Goal: Task Accomplishment & Management: Use online tool/utility

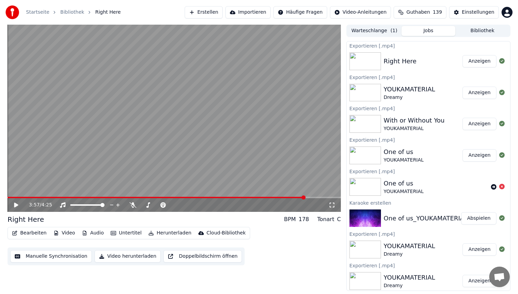
click at [221, 11] on button "Erstellen" at bounding box center [204, 12] width 38 height 12
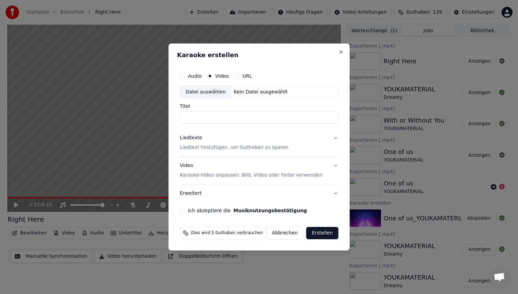
click at [241, 92] on div "Kein Datei ausgewählt" at bounding box center [260, 92] width 59 height 7
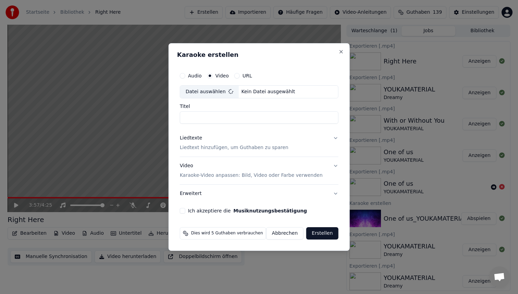
type input "**********"
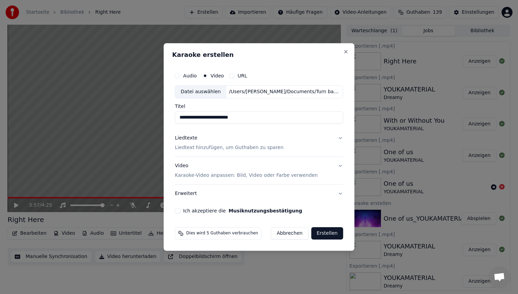
click at [216, 148] on p "Liedtext hinzufügen, um Guthaben zu sparen" at bounding box center [229, 147] width 109 height 7
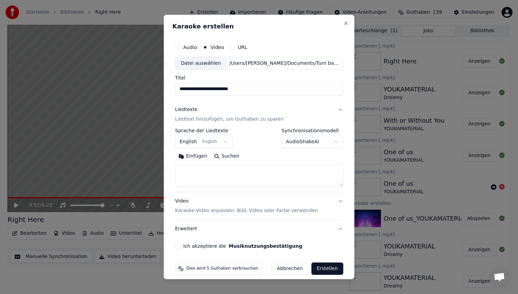
click at [215, 170] on textarea at bounding box center [259, 176] width 168 height 22
paste textarea "**********"
type textarea "**********"
click at [206, 209] on p "Karaoke-Video anpassen: Bild, Video oder Farbe verwenden" at bounding box center [246, 210] width 143 height 7
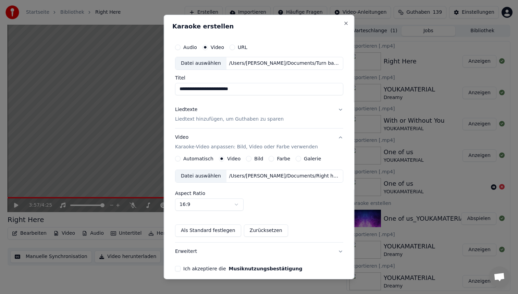
click at [242, 174] on div "/Users/[PERSON_NAME]/Documents/Right here_YOUKAMATERIAL.mp4" at bounding box center [284, 176] width 117 height 7
click at [180, 268] on button "Ich akzeptiere die Musiknutzungsbestätigung" at bounding box center [177, 268] width 5 height 5
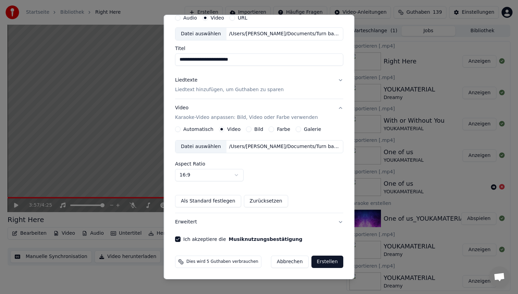
click at [323, 259] on button "Erstellen" at bounding box center [327, 262] width 32 height 12
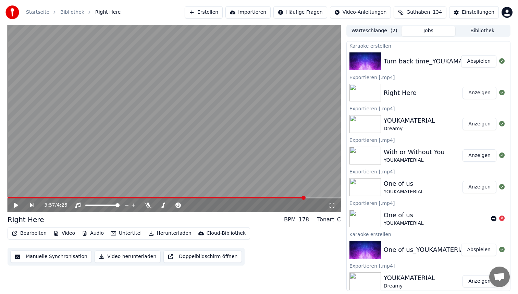
click at [428, 67] on div "Turn back time_YOUKAMATERIAL Abspielen" at bounding box center [428, 61] width 163 height 23
click at [470, 61] on button "Abspielen" at bounding box center [478, 61] width 35 height 12
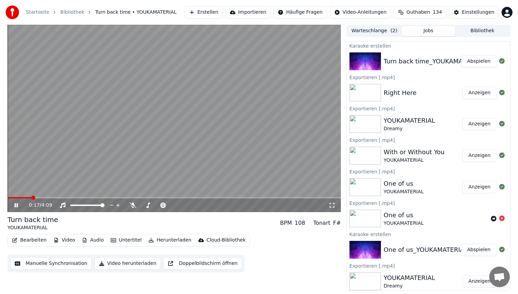
click at [461, 55] on button "Abspielen" at bounding box center [478, 61] width 35 height 12
click at [13, 206] on icon at bounding box center [21, 205] width 16 height 5
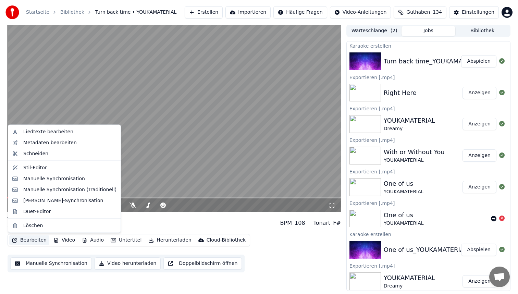
click at [23, 241] on button "Bearbeiten" at bounding box center [29, 240] width 40 height 10
click at [50, 170] on div "Stil-Editor" at bounding box center [69, 167] width 93 height 7
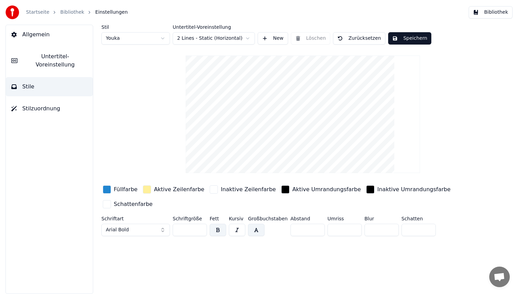
click at [146, 39] on html "Startseite Bibliothek Einstellungen Bibliothek Allgemein Untertitel-Voreinstell…" at bounding box center [259, 147] width 518 height 294
type input "**"
type input "*"
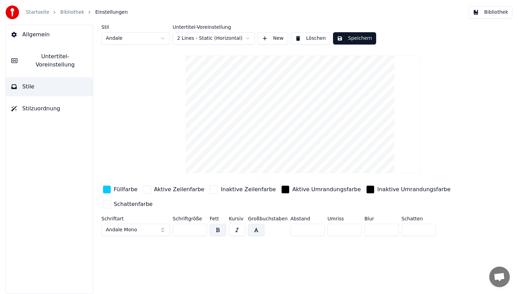
click at [107, 193] on div "button" at bounding box center [107, 189] width 8 height 8
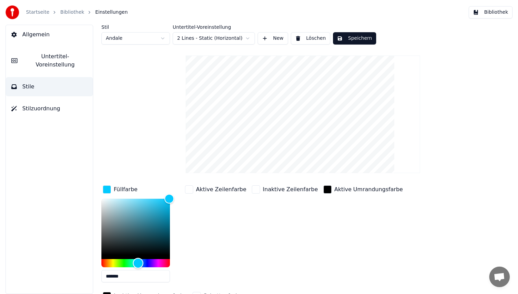
click at [124, 264] on div "Hue" at bounding box center [135, 263] width 69 height 8
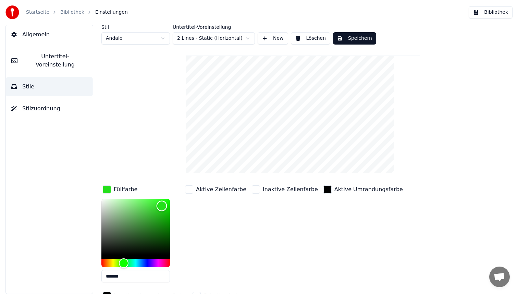
type input "*******"
drag, startPoint x: 168, startPoint y: 198, endPoint x: 160, endPoint y: 204, distance: 9.9
click at [160, 204] on div "Color" at bounding box center [160, 204] width 11 height 11
click at [363, 39] on button "Speichern" at bounding box center [354, 38] width 43 height 12
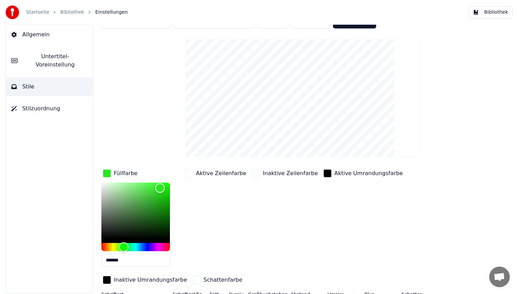
scroll to position [36, 0]
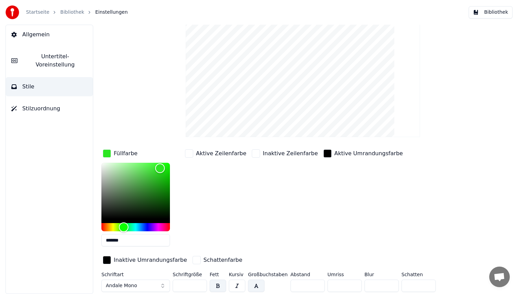
click at [186, 284] on input "**" at bounding box center [190, 286] width 34 height 12
type input "*"
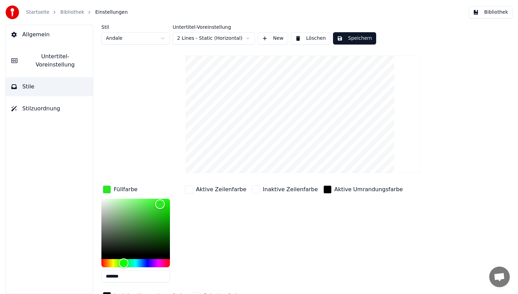
type input "**"
click at [349, 42] on button "Speichern" at bounding box center [354, 38] width 43 height 12
click at [505, 7] on button "Bibliothek" at bounding box center [491, 12] width 44 height 12
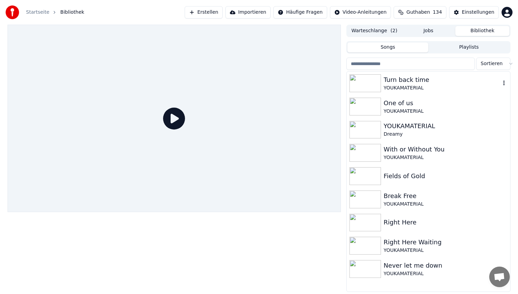
click at [409, 84] on div "Turn back time" at bounding box center [442, 80] width 117 height 10
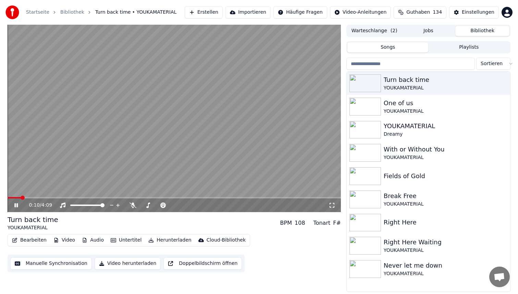
click at [21, 198] on span at bounding box center [175, 197] width 334 height 1
click at [21, 239] on button "Bearbeiten" at bounding box center [29, 240] width 40 height 10
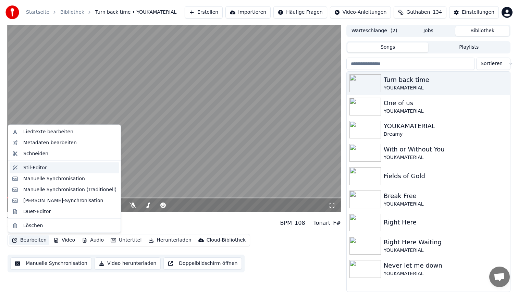
click at [54, 170] on div "Stil-Editor" at bounding box center [69, 167] width 93 height 7
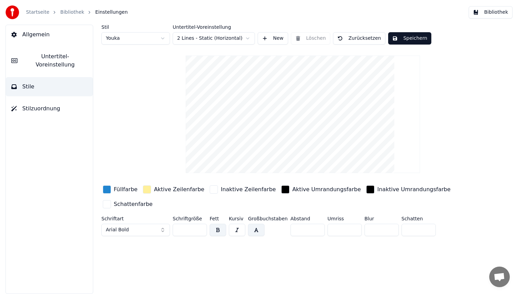
click at [140, 36] on html "Startseite Bibliothek Einstellungen Bibliothek Allgemein Untertitel-Voreinstell…" at bounding box center [259, 147] width 518 height 294
type input "**"
type input "*"
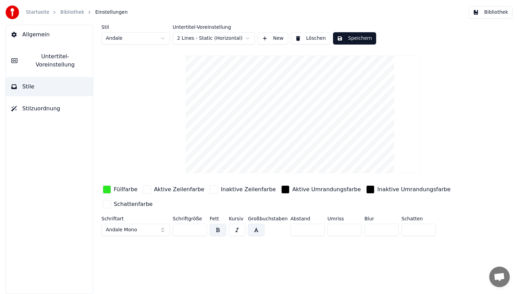
drag, startPoint x: 308, startPoint y: 227, endPoint x: 280, endPoint y: 227, distance: 28.1
click at [286, 227] on div "Schriftart Andale Mono Schriftgröße ** Fett Kursiv Großbuchstaben Abstand * Umr…" at bounding box center [282, 227] width 363 height 23
type input "*"
click at [188, 228] on input "**" at bounding box center [190, 230] width 34 height 12
type input "*"
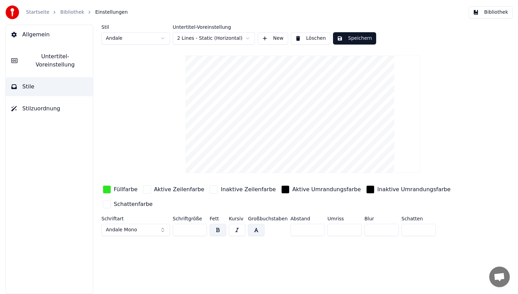
type input "**"
click at [371, 36] on button "Speichern" at bounding box center [354, 38] width 43 height 12
click at [508, 10] on button "Bibliothek" at bounding box center [491, 12] width 44 height 12
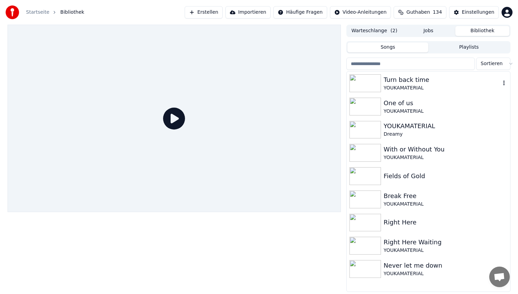
click at [422, 72] on div "Turn back time YOUKAMATERIAL" at bounding box center [428, 83] width 163 height 23
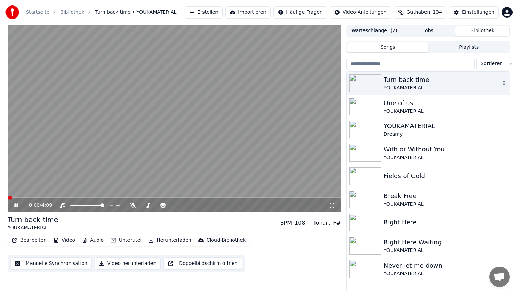
click at [429, 77] on div "Turn back time" at bounding box center [442, 80] width 117 height 10
click at [49, 197] on span at bounding box center [175, 197] width 334 height 1
click at [36, 196] on video at bounding box center [175, 118] width 334 height 187
click at [33, 197] on span at bounding box center [31, 197] width 46 height 1
click at [33, 239] on button "Bearbeiten" at bounding box center [29, 240] width 40 height 10
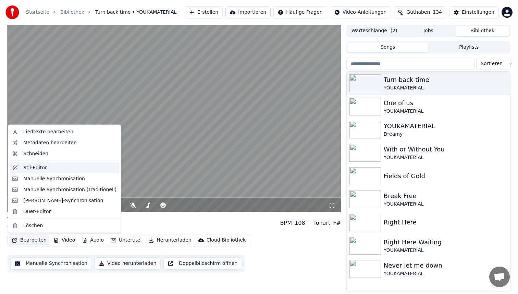
click at [51, 170] on div "Stil-Editor" at bounding box center [69, 167] width 93 height 7
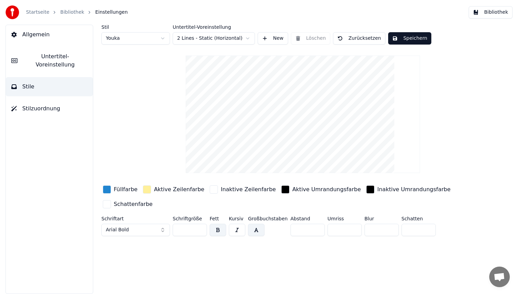
click at [133, 37] on html "Startseite Bibliothek Einstellungen Bibliothek Allgemein Untertitel-Voreinstell…" at bounding box center [259, 147] width 518 height 294
type input "**"
type input "*"
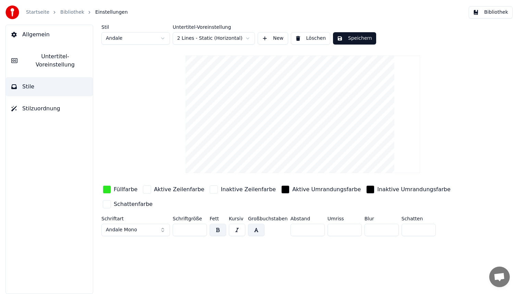
click at [186, 229] on input "**" at bounding box center [190, 230] width 34 height 12
type input "**"
click at [104, 189] on div "button" at bounding box center [107, 189] width 8 height 8
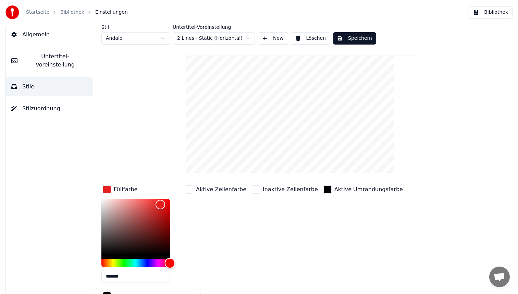
drag, startPoint x: 163, startPoint y: 265, endPoint x: 182, endPoint y: 265, distance: 18.9
click at [182, 265] on div "Füllfarbe ******* Aktive Zeilenfarbe Inaktive Zeilenfarbe Aktive Umrandungsfarb…" at bounding box center [282, 243] width 363 height 119
type input "*******"
click at [163, 202] on div "Color" at bounding box center [163, 202] width 11 height 11
click at [351, 44] on button "Speichern" at bounding box center [354, 38] width 43 height 12
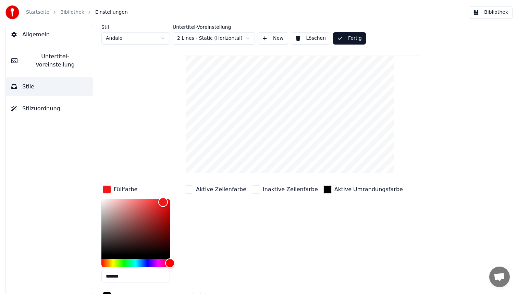
click at [490, 14] on button "Bibliothek" at bounding box center [491, 12] width 44 height 12
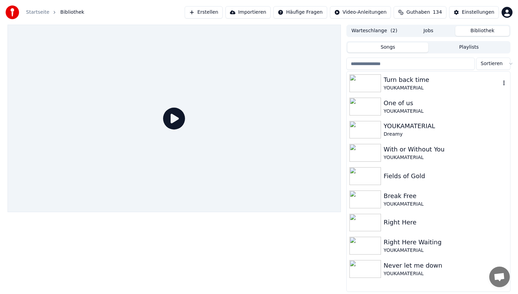
click at [428, 80] on div "Turn back time" at bounding box center [442, 80] width 117 height 10
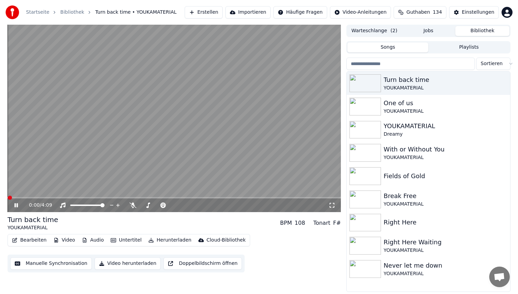
click at [49, 198] on span at bounding box center [175, 197] width 334 height 1
click at [64, 196] on video at bounding box center [175, 118] width 334 height 187
click at [37, 196] on video at bounding box center [175, 118] width 334 height 187
click at [37, 197] on video at bounding box center [175, 118] width 334 height 187
click at [38, 197] on span at bounding box center [36, 197] width 57 height 1
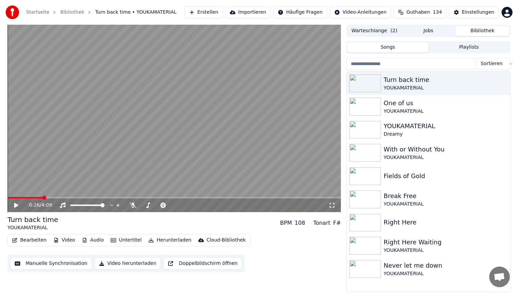
click at [19, 240] on button "Bearbeiten" at bounding box center [29, 240] width 40 height 10
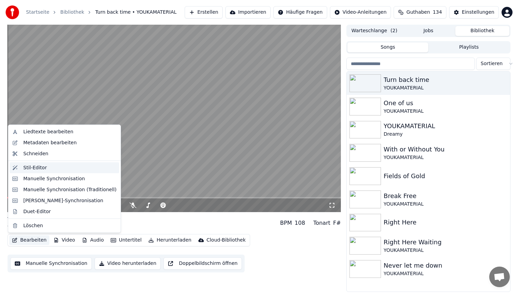
click at [38, 166] on div "Stil-Editor" at bounding box center [35, 167] width 24 height 7
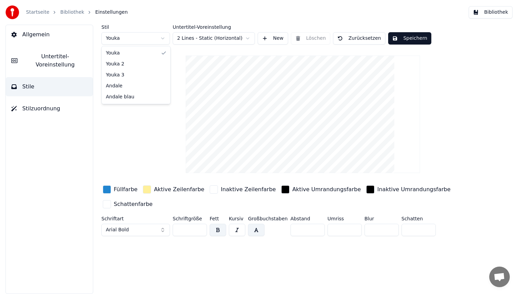
click at [132, 41] on html "Startseite Bibliothek Einstellungen Bibliothek Allgemein Untertitel-Voreinstell…" at bounding box center [259, 147] width 518 height 294
type input "**"
type input "*"
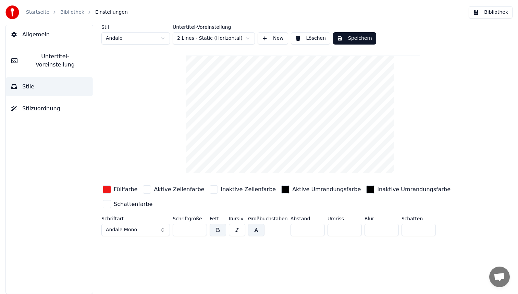
drag, startPoint x: 415, startPoint y: 232, endPoint x: 388, endPoint y: 222, distance: 28.6
click at [391, 223] on div "Schriftart Andale Mono Schriftgröße ** Fett Kursiv Großbuchstaben Abstand * Umr…" at bounding box center [282, 227] width 363 height 23
type input "*"
click at [110, 204] on div "button" at bounding box center [107, 204] width 8 height 8
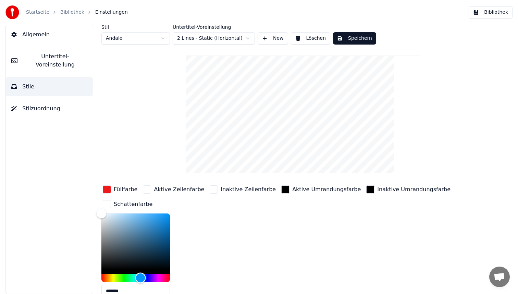
click at [141, 276] on div "Hue" at bounding box center [135, 278] width 69 height 8
type input "*******"
drag, startPoint x: 102, startPoint y: 212, endPoint x: 193, endPoint y: 212, distance: 90.5
click at [193, 212] on div "Füllfarbe Aktive Zeilenfarbe Inaktive Zeilenfarbe Aktive Umrandungsfarbe Inakti…" at bounding box center [282, 243] width 363 height 119
click at [108, 188] on div "button" at bounding box center [107, 189] width 8 height 8
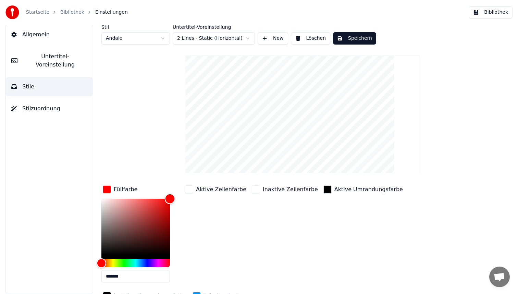
drag, startPoint x: 163, startPoint y: 201, endPoint x: 176, endPoint y: 198, distance: 13.4
click at [176, 198] on div "Füllfarbe *******" at bounding box center [141, 236] width 80 height 104
type input "*******"
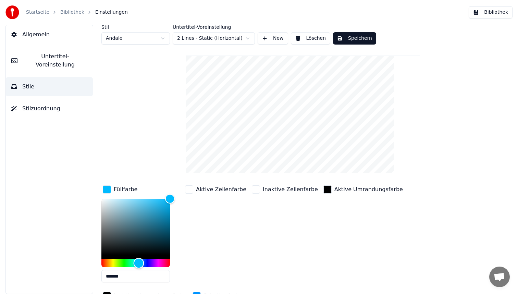
click at [139, 261] on div "Hue" at bounding box center [135, 263] width 69 height 8
click at [363, 37] on button "Speichern" at bounding box center [354, 38] width 43 height 12
click at [467, 12] on div "Startseite Bibliothek Einstellungen Bibliothek" at bounding box center [259, 12] width 518 height 25
click at [476, 12] on button "Bibliothek" at bounding box center [491, 12] width 44 height 12
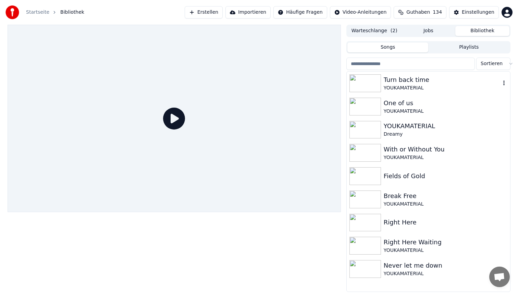
click at [418, 79] on div "Turn back time" at bounding box center [442, 80] width 117 height 10
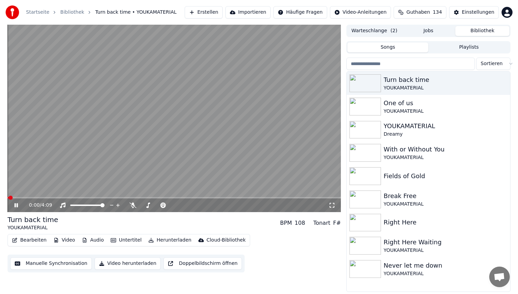
click at [45, 197] on video at bounding box center [175, 118] width 334 height 187
click at [46, 198] on span at bounding box center [175, 197] width 334 height 1
click at [39, 197] on span at bounding box center [27, 197] width 39 height 1
click at [102, 125] on video at bounding box center [175, 118] width 334 height 187
click at [32, 233] on div "Turn back time YOUKAMATERIAL BPM 108 Tonart F# Bearbeiten Video Audio Untertite…" at bounding box center [175, 244] width 334 height 58
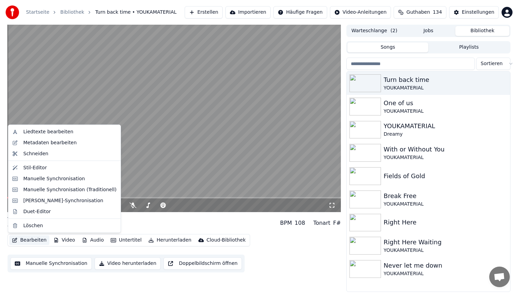
click at [32, 237] on button "Bearbeiten" at bounding box center [29, 240] width 40 height 10
click at [54, 166] on div "Stil-Editor" at bounding box center [69, 167] width 93 height 7
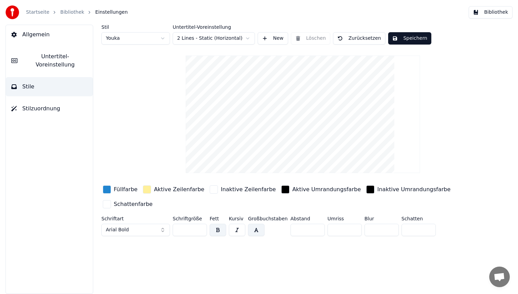
click at [147, 40] on html "Startseite Bibliothek Einstellungen Bibliothek Allgemein Untertitel-Voreinstell…" at bounding box center [259, 147] width 518 height 294
type input "**"
type input "*"
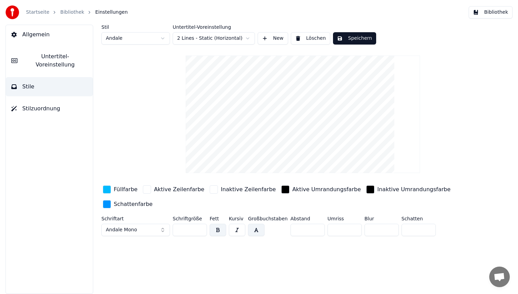
click at [107, 190] on div "button" at bounding box center [107, 189] width 8 height 8
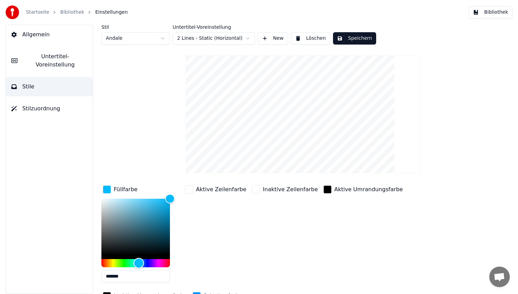
click at [124, 262] on div "Hue" at bounding box center [135, 263] width 69 height 8
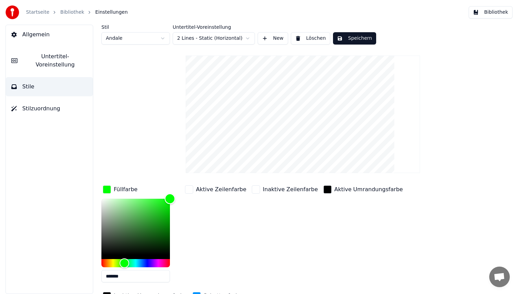
type input "*******"
click at [165, 216] on div "Color" at bounding box center [135, 227] width 69 height 56
click at [366, 35] on button "Speichern" at bounding box center [354, 38] width 43 height 12
click at [486, 14] on button "Bibliothek" at bounding box center [491, 12] width 44 height 12
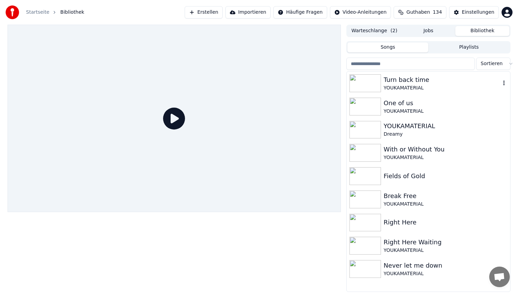
click at [410, 82] on div "Turn back time" at bounding box center [442, 80] width 117 height 10
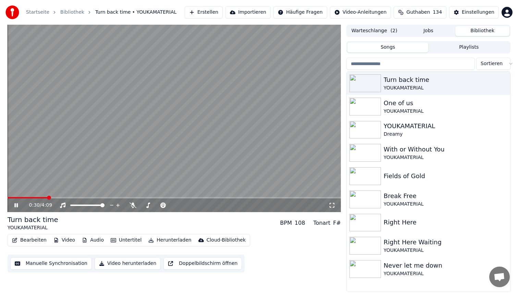
click at [48, 197] on span at bounding box center [175, 197] width 334 height 1
click at [147, 149] on video at bounding box center [175, 118] width 334 height 187
click at [228, 100] on video at bounding box center [175, 118] width 334 height 187
click at [27, 242] on button "Bearbeiten" at bounding box center [29, 240] width 40 height 10
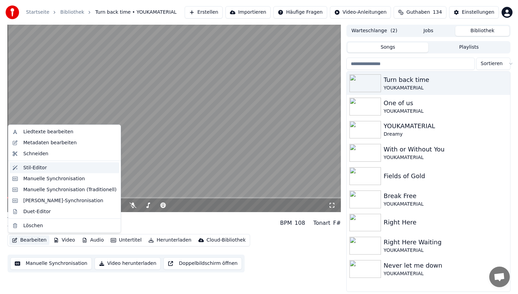
click at [58, 171] on div "Stil-Editor" at bounding box center [65, 167] width 110 height 11
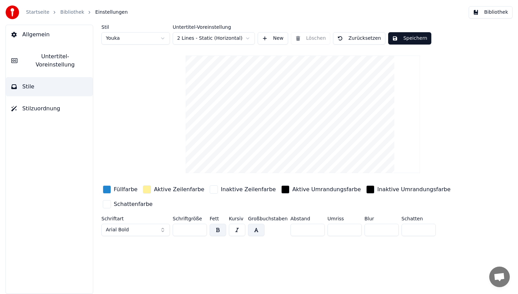
click at [134, 39] on html "Startseite Bibliothek Einstellungen Bibliothek Allgemein Untertitel-Voreinstell…" at bounding box center [259, 147] width 518 height 294
type input "**"
type input "*"
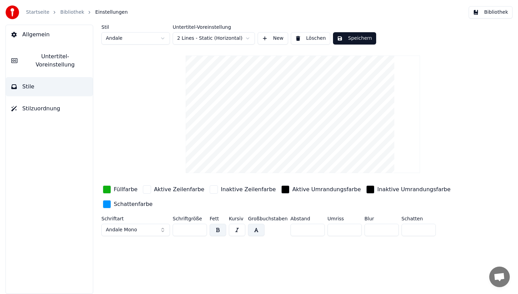
click at [281, 191] on div "button" at bounding box center [285, 189] width 8 height 8
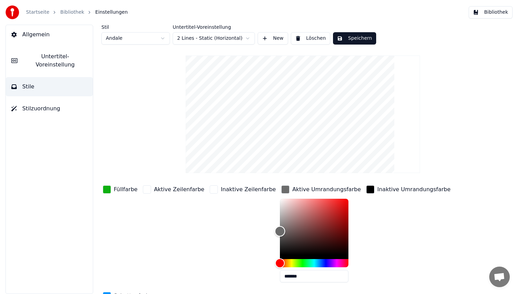
type input "*******"
drag, startPoint x: 266, startPoint y: 251, endPoint x: 266, endPoint y: 174, distance: 76.8
click at [266, 174] on div "Stil Andale Untertitel-Voreinstellung 2 Lines - Static (Horizontal) New Löschen…" at bounding box center [302, 178] width 403 height 306
click at [366, 189] on div "button" at bounding box center [370, 189] width 8 height 8
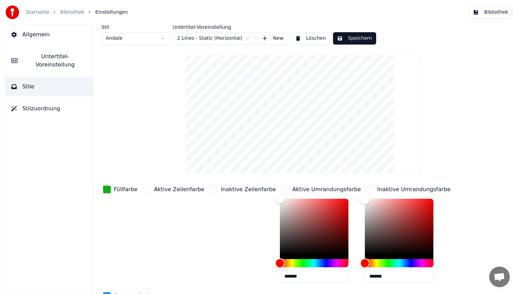
type input "*******"
drag, startPoint x: 346, startPoint y: 253, endPoint x: 341, endPoint y: 169, distance: 83.8
click at [341, 169] on div "Stil Andale Untertitel-Voreinstellung 2 Lines - Static (Horizontal) New Löschen…" at bounding box center [302, 178] width 403 height 306
click at [362, 38] on button "Speichern" at bounding box center [354, 38] width 43 height 12
click at [488, 10] on button "Bibliothek" at bounding box center [491, 12] width 44 height 12
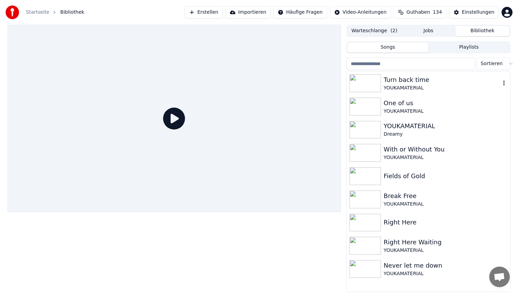
click at [409, 89] on div "YOUKAMATERIAL" at bounding box center [442, 88] width 117 height 7
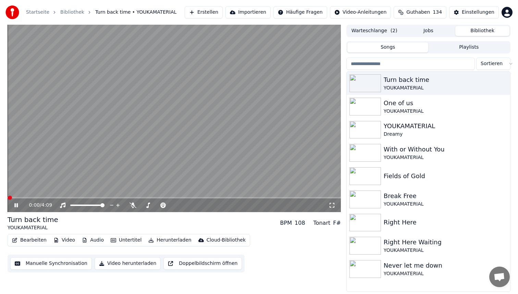
click at [41, 196] on video at bounding box center [175, 118] width 334 height 187
click at [43, 197] on span at bounding box center [175, 197] width 334 height 1
click at [136, 134] on video at bounding box center [175, 118] width 334 height 187
click at [25, 241] on button "Bearbeiten" at bounding box center [29, 240] width 40 height 10
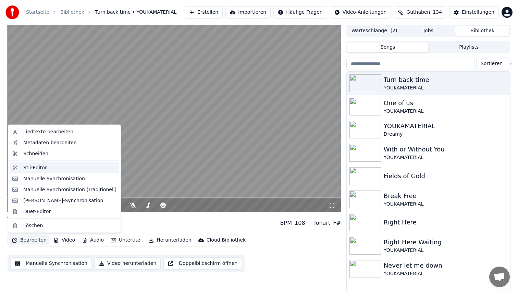
click at [40, 170] on div "Stil-Editor" at bounding box center [35, 167] width 24 height 7
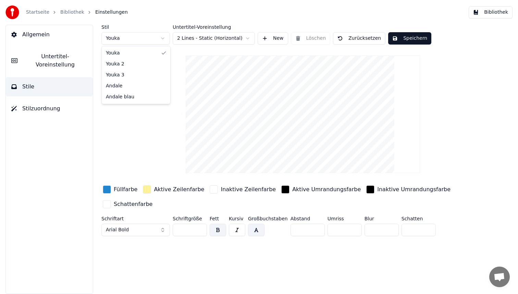
click at [125, 36] on html "Startseite Bibliothek Einstellungen Bibliothek Allgemein Untertitel-Voreinstell…" at bounding box center [259, 147] width 518 height 294
type input "**"
type input "*"
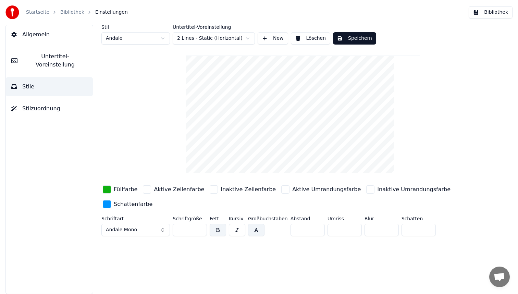
drag, startPoint x: 338, startPoint y: 230, endPoint x: 314, endPoint y: 228, distance: 23.7
click at [315, 228] on div "Schriftart Andale Mono Schriftgröße ** Fett Kursiv Großbuchstaben Abstand * Umr…" at bounding box center [282, 227] width 363 height 23
type input "*"
click at [120, 206] on div "Schattenfarbe" at bounding box center [133, 204] width 39 height 8
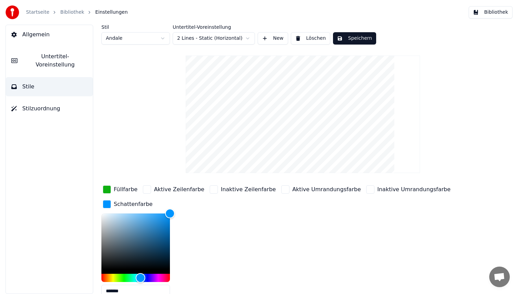
drag, startPoint x: 132, startPoint y: 289, endPoint x: 93, endPoint y: 283, distance: 39.9
click at [93, 283] on div "Stil Andale Untertitel-Voreinstellung 2 Lines - Static (Horizontal) New Löschen…" at bounding box center [303, 159] width 431 height 269
click at [292, 190] on div "Aktive Umrandungsfarbe" at bounding box center [326, 189] width 69 height 8
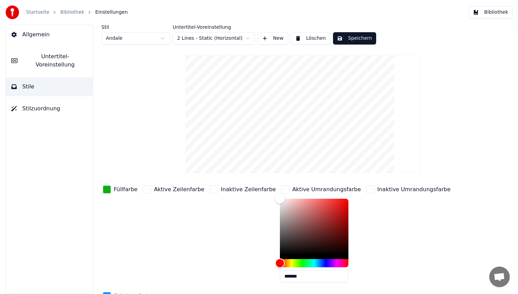
drag, startPoint x: 290, startPoint y: 277, endPoint x: 232, endPoint y: 271, distance: 57.9
click at [232, 271] on div "Füllfarbe Aktive Zeilenfarbe Inaktive Zeilenfarbe Aktive Umrandungsfarbe ******…" at bounding box center [282, 289] width 363 height 210
paste input "text"
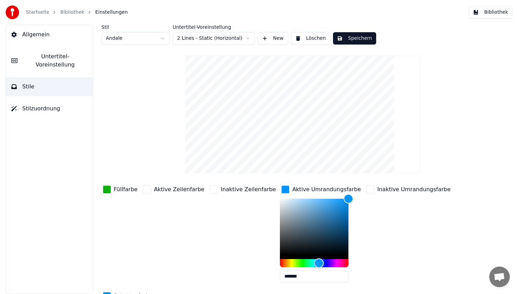
type input "*******"
click at [385, 187] on div "Inaktive Umrandungsfarbe" at bounding box center [413, 189] width 73 height 8
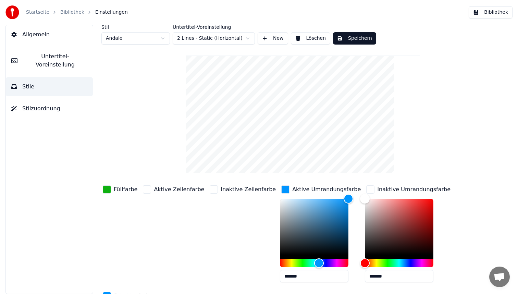
drag, startPoint x: 371, startPoint y: 276, endPoint x: 309, endPoint y: 276, distance: 61.7
click at [309, 276] on div "Füllfarbe Aktive Zeilenfarbe Inaktive Zeilenfarbe Aktive Umrandungsfarbe ******…" at bounding box center [282, 289] width 363 height 210
paste input "text"
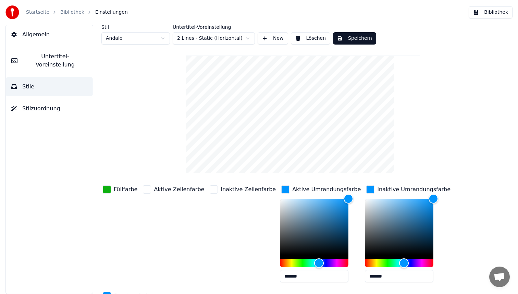
type input "*******"
click at [367, 37] on button "Speichern" at bounding box center [354, 38] width 43 height 12
click at [479, 11] on button "Bibliothek" at bounding box center [491, 12] width 44 height 12
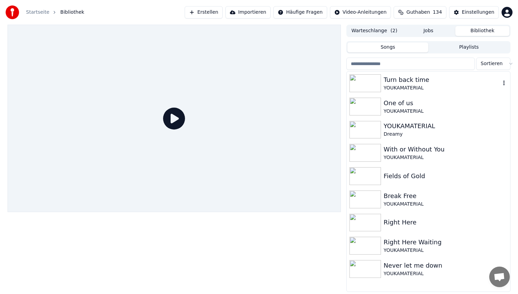
click at [398, 94] on div "Turn back time YOUKAMATERIAL" at bounding box center [428, 83] width 163 height 23
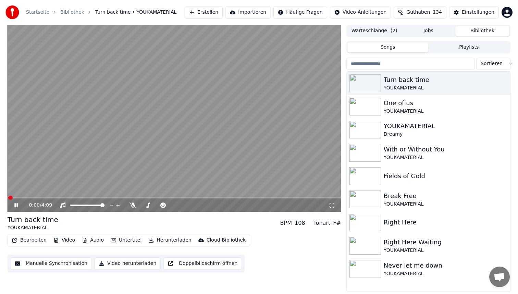
click at [48, 196] on video at bounding box center [175, 118] width 334 height 187
click at [48, 198] on span at bounding box center [175, 197] width 334 height 1
click at [156, 131] on video at bounding box center [175, 118] width 334 height 187
click at [178, 118] on video at bounding box center [175, 118] width 334 height 187
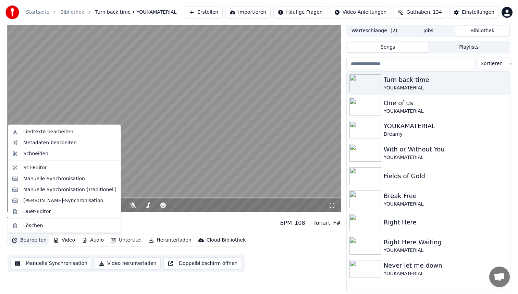
click at [31, 239] on button "Bearbeiten" at bounding box center [29, 240] width 40 height 10
click at [57, 168] on div "Stil-Editor" at bounding box center [69, 167] width 93 height 7
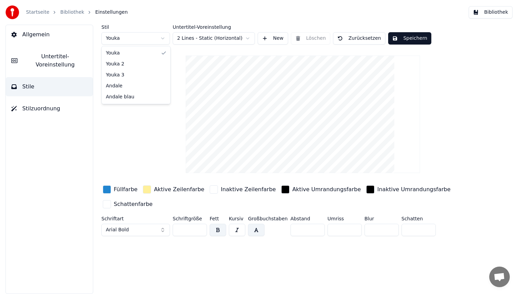
click at [142, 33] on html "Startseite Bibliothek Einstellungen Bibliothek Allgemein Untertitel-Voreinstell…" at bounding box center [259, 147] width 518 height 294
type input "**"
type input "*"
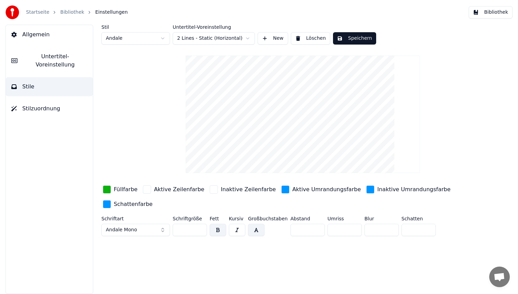
click at [112, 192] on div "Füllfarbe" at bounding box center [119, 189] width 37 height 11
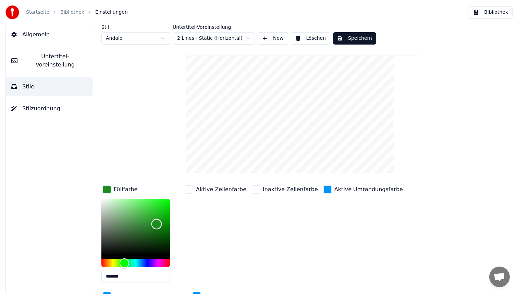
drag, startPoint x: 161, startPoint y: 216, endPoint x: 157, endPoint y: 224, distance: 9.5
click at [157, 224] on div "Color" at bounding box center [156, 224] width 11 height 11
type input "*******"
drag, startPoint x: 155, startPoint y: 223, endPoint x: 159, endPoint y: 208, distance: 14.9
click at [159, 208] on div "Color" at bounding box center [159, 209] width 11 height 11
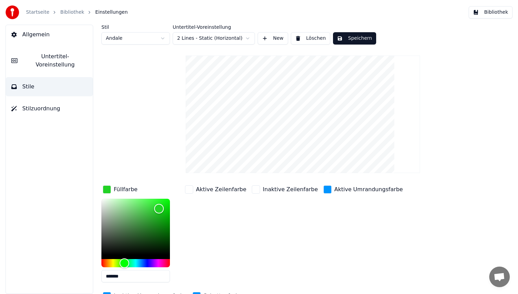
click at [324, 189] on div "button" at bounding box center [328, 189] width 8 height 8
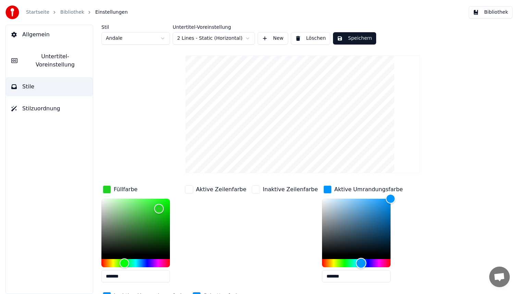
click at [330, 262] on div "Hue" at bounding box center [356, 263] width 69 height 8
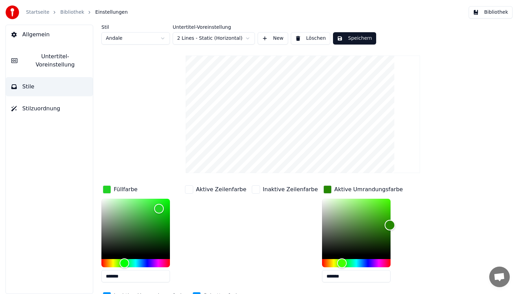
type input "*******"
drag, startPoint x: 378, startPoint y: 199, endPoint x: 378, endPoint y: 225, distance: 26.1
click at [385, 225] on div "Color" at bounding box center [390, 225] width 11 height 11
drag, startPoint x: 339, startPoint y: 275, endPoint x: 252, endPoint y: 268, distance: 88.0
click at [252, 268] on div "Füllfarbe ******* Aktive Zeilenfarbe Inaktive Zeilenfarbe Aktive Umrandungsfarb…" at bounding box center [282, 243] width 363 height 119
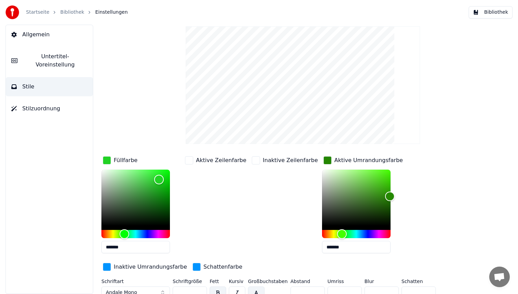
scroll to position [36, 0]
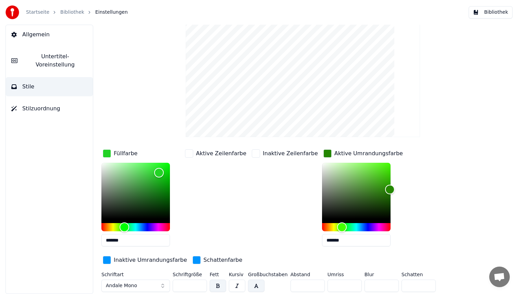
click at [133, 259] on div "Inaktive Umrandungsfarbe" at bounding box center [150, 260] width 73 height 8
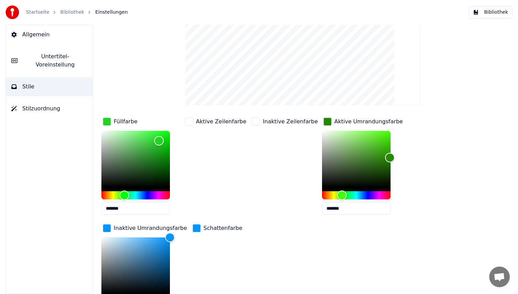
scroll to position [128, 0]
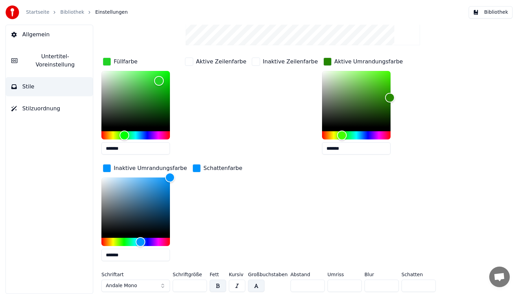
drag, startPoint x: 135, startPoint y: 259, endPoint x: 52, endPoint y: 257, distance: 82.6
click at [52, 257] on div "Allgemein Untertitel-Voreinstellung Stile Stilzuordnung Stil Andale Untertitel-…" at bounding box center [259, 159] width 518 height 269
paste input "*******"
drag, startPoint x: 152, startPoint y: 254, endPoint x: 50, endPoint y: 245, distance: 102.2
click at [50, 245] on div "**********" at bounding box center [259, 159] width 518 height 269
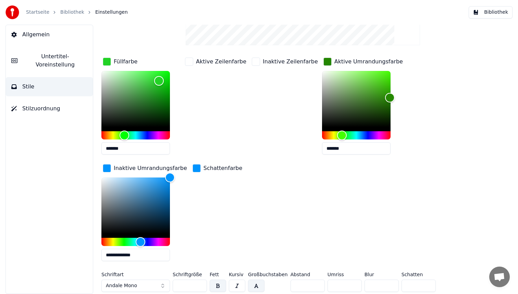
paste input "text"
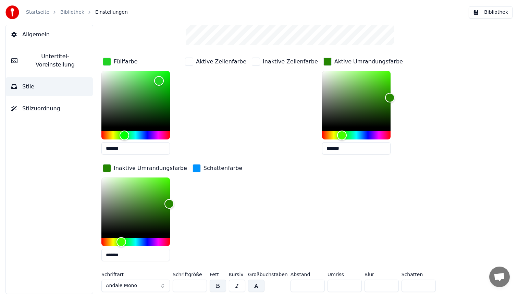
type input "*******"
click at [204, 169] on div "Schattenfarbe" at bounding box center [223, 168] width 39 height 8
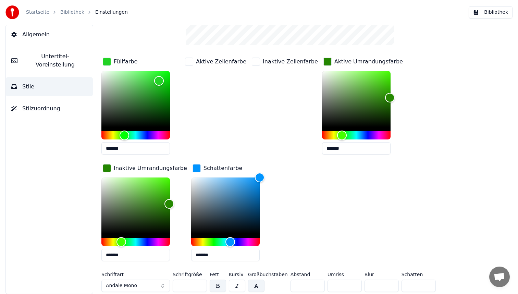
drag, startPoint x: 215, startPoint y: 253, endPoint x: 86, endPoint y: 244, distance: 129.5
click at [86, 244] on div "Allgemein Untertitel-Voreinstellung Stile Stilzuordnung Stil Andale Untertitel-…" at bounding box center [259, 159] width 518 height 269
paste input "text"
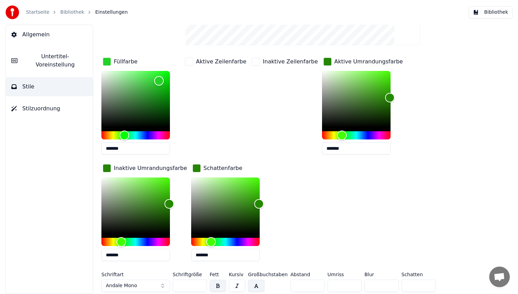
scroll to position [0, 0]
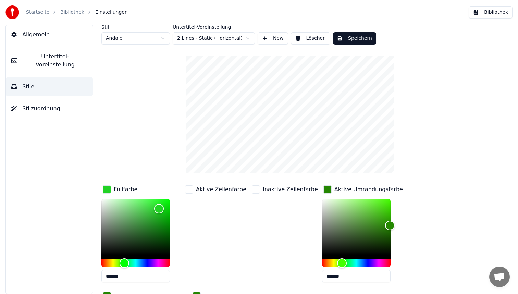
type input "*******"
click at [358, 37] on button "Speichern" at bounding box center [354, 38] width 43 height 12
click at [487, 14] on button "Bibliothek" at bounding box center [491, 12] width 44 height 12
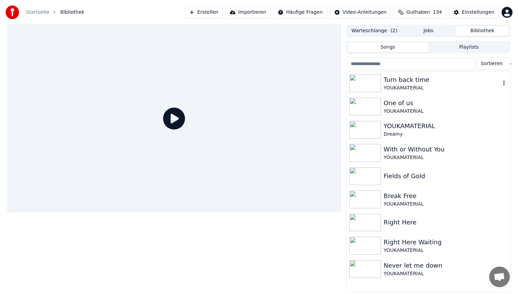
click at [408, 76] on div "Turn back time" at bounding box center [442, 80] width 117 height 10
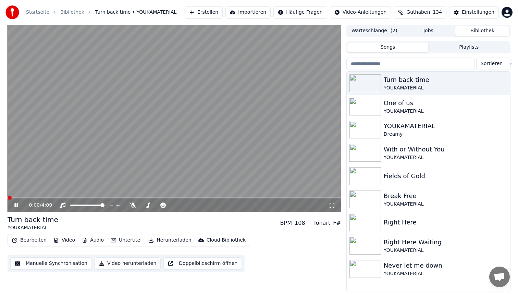
click at [44, 196] on video at bounding box center [175, 118] width 334 height 187
click at [48, 199] on div "0:00 / 4:09" at bounding box center [175, 205] width 334 height 14
click at [48, 197] on span at bounding box center [175, 197] width 334 height 1
click at [150, 121] on video at bounding box center [175, 118] width 334 height 187
click at [190, 100] on video at bounding box center [175, 118] width 334 height 187
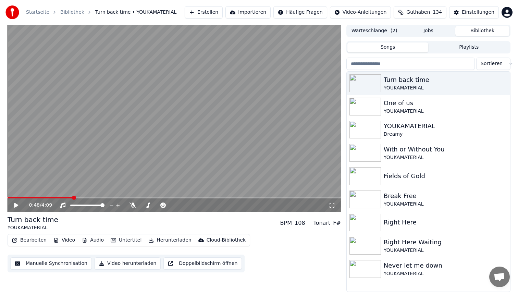
click at [40, 242] on button "Bearbeiten" at bounding box center [29, 240] width 40 height 10
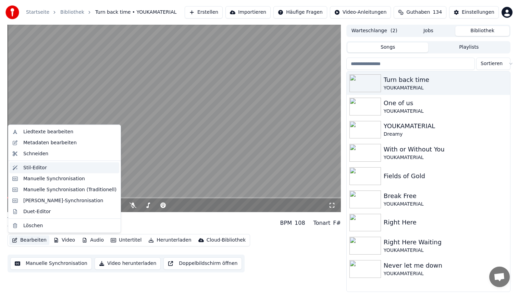
click at [57, 172] on div "Stil-Editor" at bounding box center [65, 167] width 110 height 11
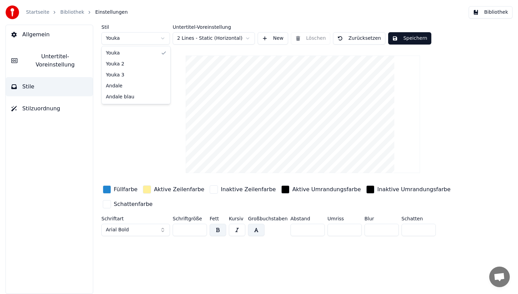
click at [140, 39] on html "Startseite Bibliothek Einstellungen Bibliothek Allgemein Untertitel-Voreinstell…" at bounding box center [259, 147] width 518 height 294
type input "**"
type input "*"
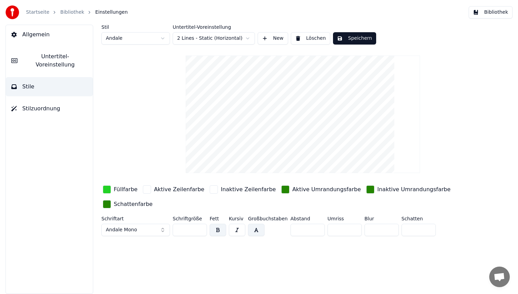
click at [281, 189] on div "button" at bounding box center [285, 189] width 8 height 8
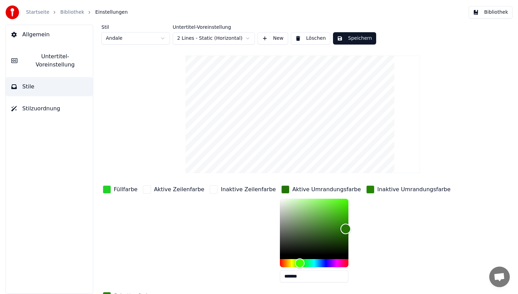
type input "*******"
click at [341, 229] on div "Color" at bounding box center [346, 229] width 11 height 11
drag, startPoint x: 295, startPoint y: 277, endPoint x: 224, endPoint y: 276, distance: 70.6
click at [224, 276] on div "Füllfarbe Aktive Zeilenfarbe Inaktive Zeilenfarbe Aktive Umrandungsfarbe ******…" at bounding box center [282, 243] width 363 height 119
click at [392, 189] on div "Inaktive Umrandungsfarbe" at bounding box center [413, 189] width 73 height 8
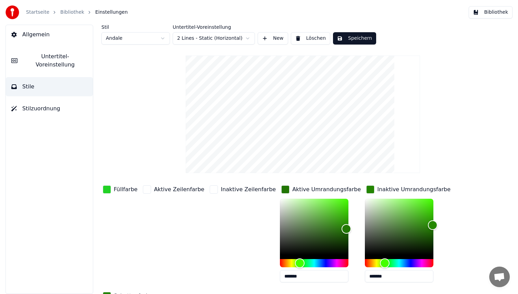
drag, startPoint x: 378, startPoint y: 275, endPoint x: 293, endPoint y: 275, distance: 85.3
click at [293, 275] on div "Füllfarbe Aktive Zeilenfarbe Inaktive Zeilenfarbe Aktive Umrandungsfarbe ******…" at bounding box center [282, 243] width 363 height 119
paste input "text"
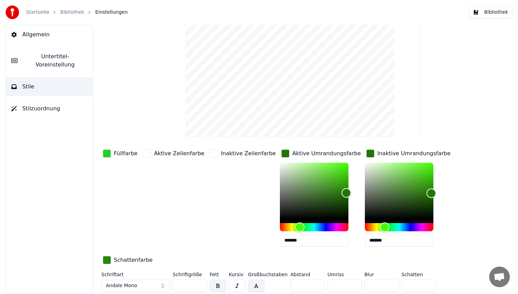
type input "*******"
click at [137, 259] on div "Schattenfarbe" at bounding box center [133, 260] width 39 height 8
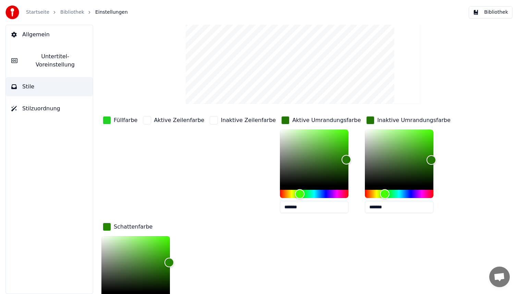
scroll to position [0, 0]
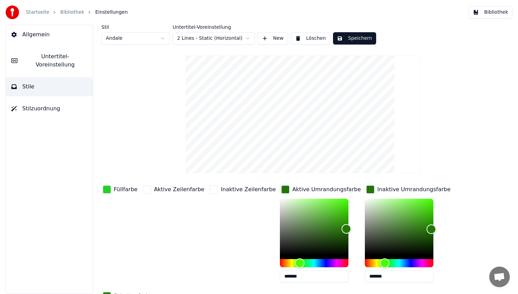
click at [364, 40] on button "Speichern" at bounding box center [354, 38] width 43 height 12
click at [503, 11] on button "Bibliothek" at bounding box center [491, 12] width 44 height 12
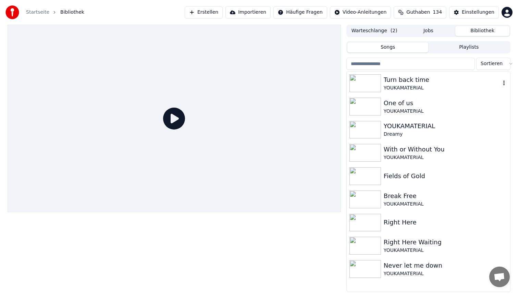
click at [405, 91] on div "YOUKAMATERIAL" at bounding box center [442, 88] width 117 height 7
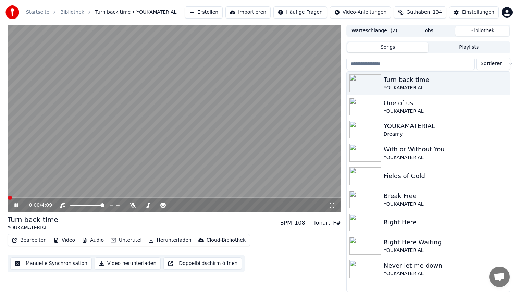
click at [46, 197] on span at bounding box center [175, 197] width 334 height 1
click at [172, 101] on video at bounding box center [175, 118] width 334 height 187
click at [25, 235] on button "Bearbeiten" at bounding box center [29, 240] width 40 height 10
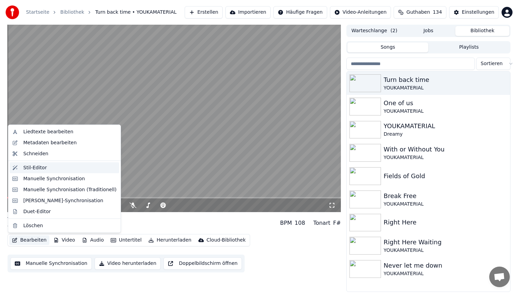
click at [39, 170] on div "Stil-Editor" at bounding box center [35, 167] width 24 height 7
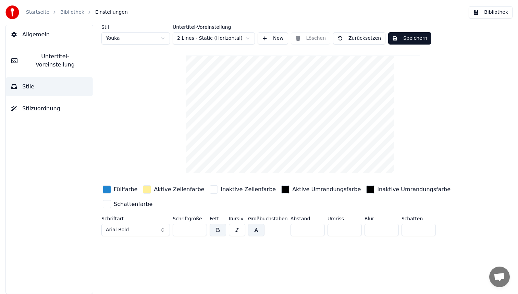
click at [141, 37] on html "Startseite Bibliothek Einstellungen Bibliothek Allgemein Untertitel-Voreinstell…" at bounding box center [259, 147] width 518 height 294
type input "**"
type input "*"
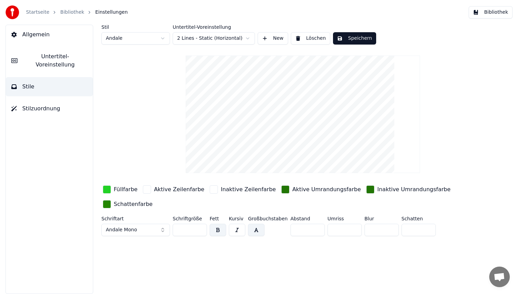
click at [377, 190] on div "Inaktive Umrandungsfarbe" at bounding box center [413, 189] width 73 height 8
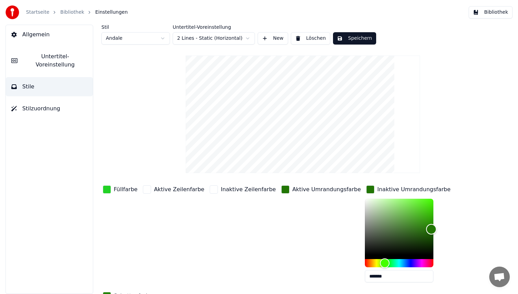
type input "*******"
click at [399, 232] on div "Color" at bounding box center [399, 227] width 69 height 56
drag, startPoint x: 379, startPoint y: 273, endPoint x: 274, endPoint y: 264, distance: 105.7
click at [274, 264] on div "Füllfarbe Aktive Zeilenfarbe Inaktive Zeilenfarbe Aktive Umrandungsfarbe Inakti…" at bounding box center [282, 243] width 363 height 119
click at [292, 190] on div "Aktive Umrandungsfarbe" at bounding box center [326, 189] width 69 height 8
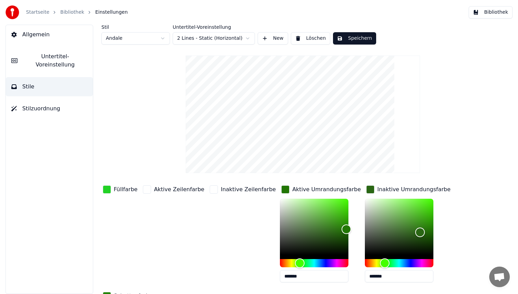
drag, startPoint x: 301, startPoint y: 274, endPoint x: 203, endPoint y: 274, distance: 97.3
click at [203, 274] on div "Füllfarbe Aktive Zeilenfarbe Inaktive Zeilenfarbe Aktive Umrandungsfarbe ******…" at bounding box center [282, 243] width 363 height 119
paste input "text"
type input "*******"
click at [357, 41] on button "Speichern" at bounding box center [354, 38] width 43 height 12
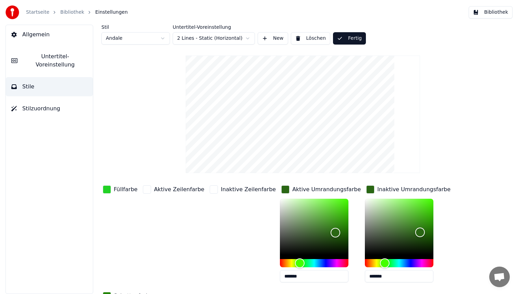
click at [498, 13] on button "Bibliothek" at bounding box center [491, 12] width 44 height 12
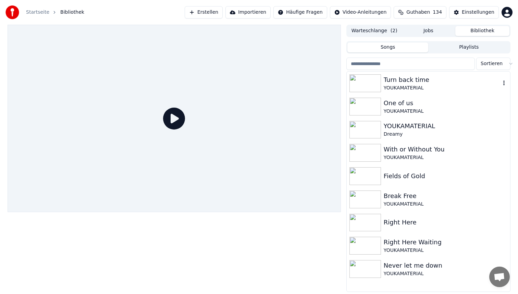
click at [432, 80] on div "Turn back time" at bounding box center [442, 80] width 117 height 10
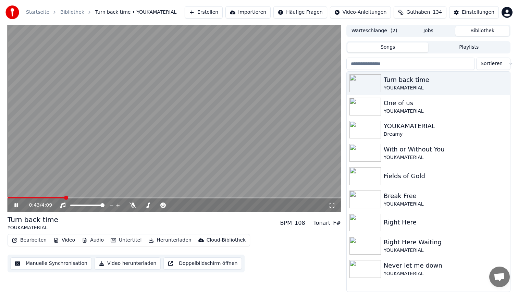
click at [65, 197] on span at bounding box center [175, 197] width 334 height 1
click at [203, 77] on video at bounding box center [175, 118] width 334 height 187
click at [124, 263] on button "Video herunterladen" at bounding box center [128, 263] width 66 height 12
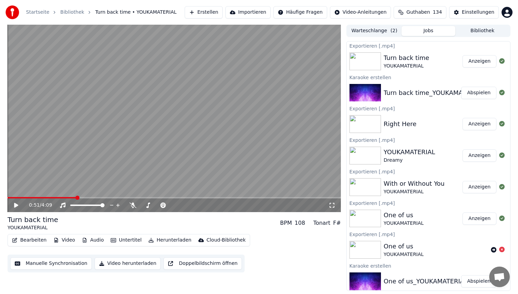
click at [483, 64] on button "Anzeigen" at bounding box center [480, 61] width 34 height 12
click at [25, 240] on button "Bearbeiten" at bounding box center [29, 240] width 40 height 10
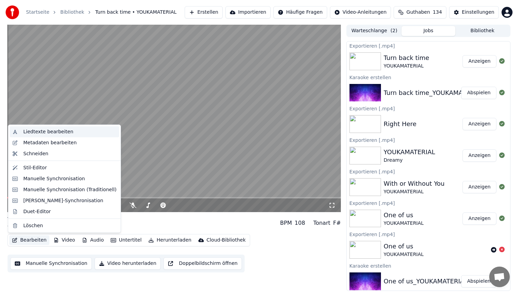
click at [54, 131] on div "Liedtexte bearbeiten" at bounding box center [48, 132] width 50 height 7
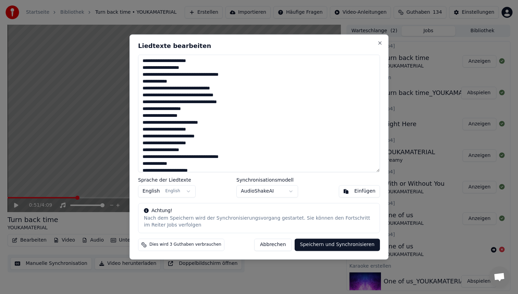
click at [216, 74] on textarea at bounding box center [259, 113] width 242 height 118
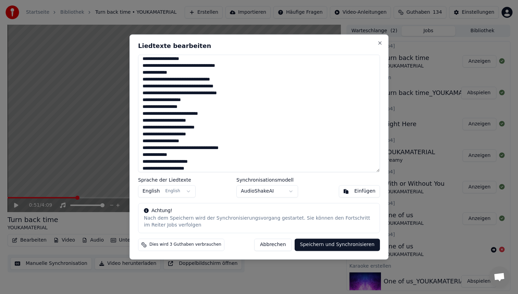
scroll to position [10, 0]
click at [217, 146] on textarea at bounding box center [259, 113] width 242 height 118
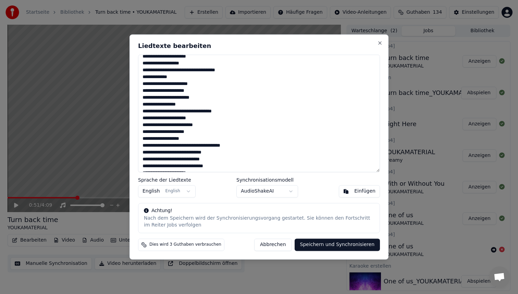
scroll to position [90, 0]
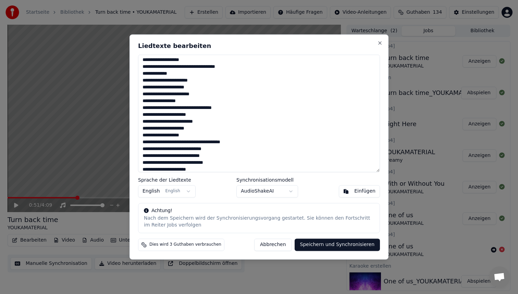
click at [197, 108] on textarea at bounding box center [259, 113] width 242 height 118
click at [205, 142] on textarea at bounding box center [259, 113] width 242 height 118
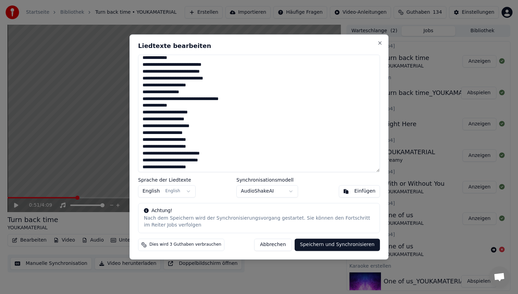
click at [216, 99] on textarea at bounding box center [259, 113] width 242 height 118
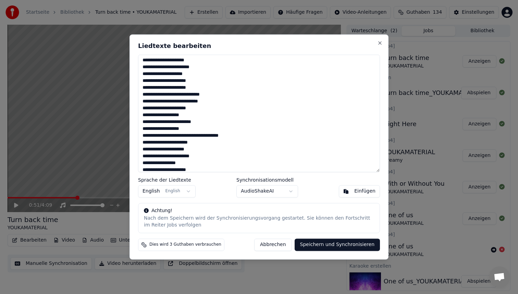
scroll to position [241, 0]
click at [216, 135] on textarea at bounding box center [259, 113] width 242 height 118
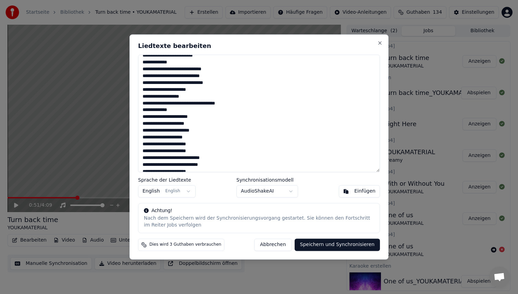
scroll to position [0, 0]
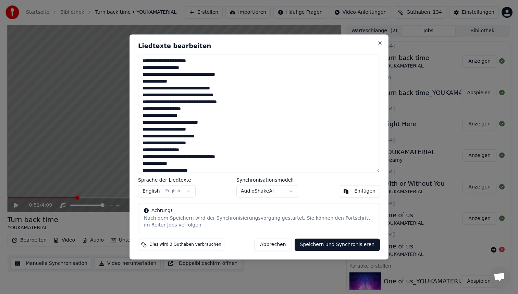
type textarea "**********"
click at [321, 246] on button "Speichern und Synchronisieren" at bounding box center [338, 245] width 86 height 12
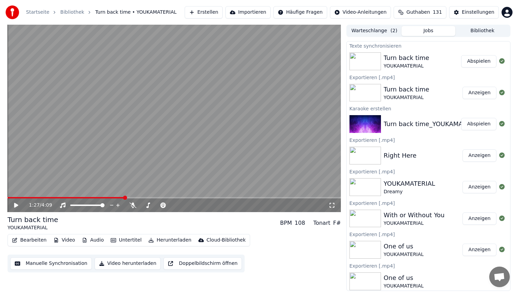
click at [33, 238] on button "Bearbeiten" at bounding box center [29, 240] width 40 height 10
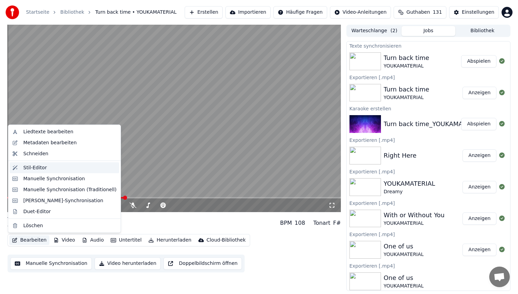
click at [46, 170] on div "Stil-Editor" at bounding box center [69, 167] width 93 height 7
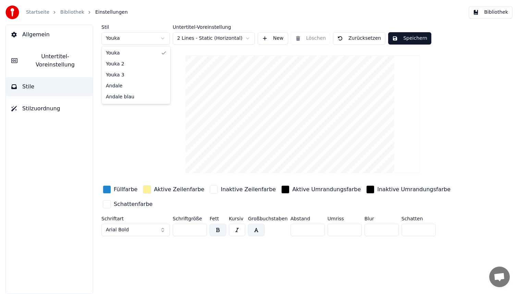
click at [148, 36] on html "Startseite Bibliothek Einstellungen Bibliothek Allgemein Untertitel-Voreinstell…" at bounding box center [259, 147] width 518 height 294
type input "**"
type input "*"
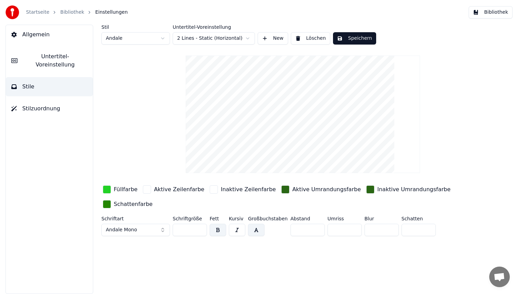
drag, startPoint x: 189, startPoint y: 230, endPoint x: 149, endPoint y: 227, distance: 40.2
click at [149, 227] on div "Schriftart Andale Mono Schriftgröße ** Fett Kursiv Großbuchstaben Abstand * Umr…" at bounding box center [282, 227] width 363 height 23
type input "**"
drag, startPoint x: 300, startPoint y: 230, endPoint x: 267, endPoint y: 225, distance: 33.7
click at [267, 225] on div "Schriftart Andale Mono Schriftgröße ** Fett Kursiv Großbuchstaben Abstand * Umr…" at bounding box center [282, 227] width 363 height 23
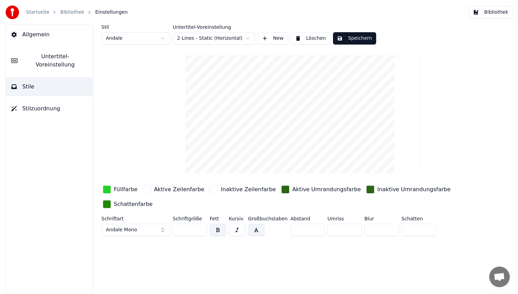
type input "*"
click at [355, 40] on button "Speichern" at bounding box center [354, 38] width 43 height 12
click at [490, 12] on button "Bibliothek" at bounding box center [491, 12] width 44 height 12
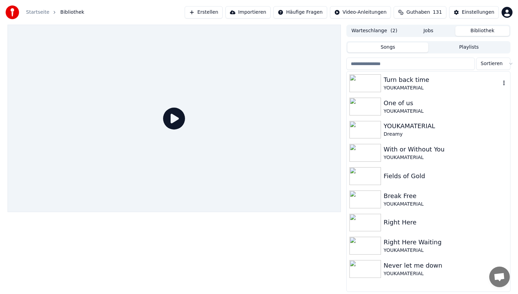
click at [417, 84] on div "Turn back time" at bounding box center [442, 80] width 117 height 10
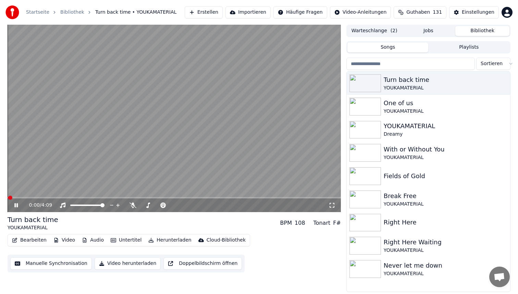
click at [50, 197] on video at bounding box center [175, 118] width 334 height 187
click at [55, 198] on span at bounding box center [175, 197] width 334 height 1
click at [44, 198] on span at bounding box center [26, 197] width 36 height 1
click at [37, 238] on button "Bearbeiten" at bounding box center [29, 240] width 40 height 10
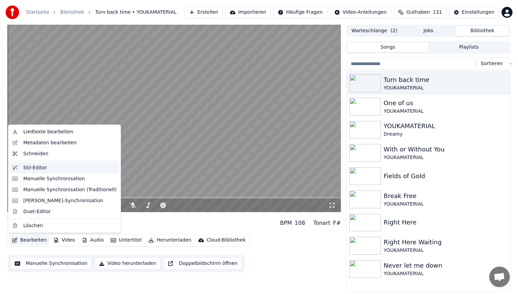
click at [70, 166] on div "Stil-Editor" at bounding box center [69, 167] width 93 height 7
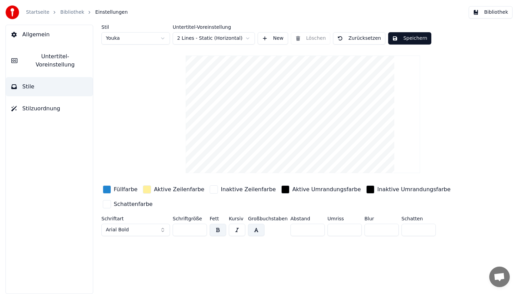
click at [157, 39] on html "Startseite Bibliothek Einstellungen Bibliothek Allgemein Untertitel-Voreinstell…" at bounding box center [259, 147] width 518 height 294
type input "**"
type input "*"
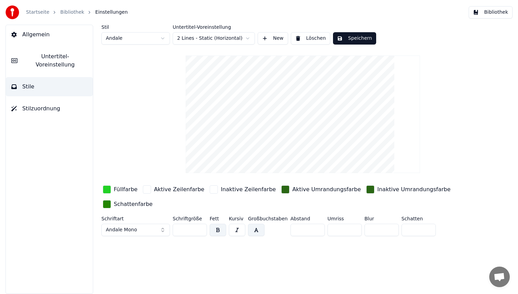
drag, startPoint x: 185, startPoint y: 231, endPoint x: 150, endPoint y: 223, distance: 35.8
click at [151, 224] on div "Schriftart Andale Mono Schriftgröße ** Fett Kursiv Großbuchstaben Abstand * Umr…" at bounding box center [282, 227] width 363 height 23
type input "**"
click at [358, 34] on button "Speichern" at bounding box center [354, 38] width 43 height 12
click at [490, 17] on button "Bibliothek" at bounding box center [491, 12] width 44 height 12
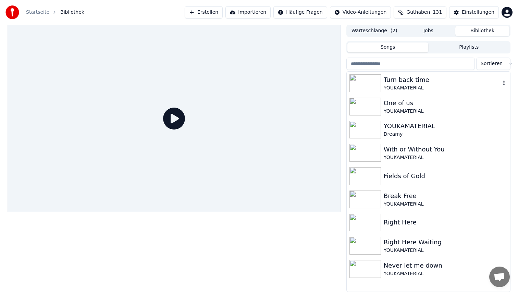
click at [436, 85] on div "YOUKAMATERIAL" at bounding box center [442, 88] width 117 height 7
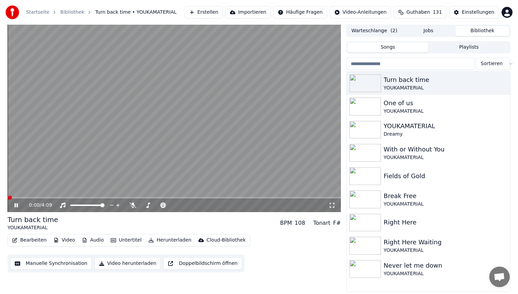
click at [47, 197] on span at bounding box center [175, 197] width 334 height 1
click at [58, 197] on span at bounding box center [175, 197] width 334 height 1
click at [135, 104] on video at bounding box center [175, 118] width 334 height 187
click at [38, 197] on span at bounding box center [34, 197] width 52 height 1
click at [33, 238] on button "Bearbeiten" at bounding box center [29, 240] width 40 height 10
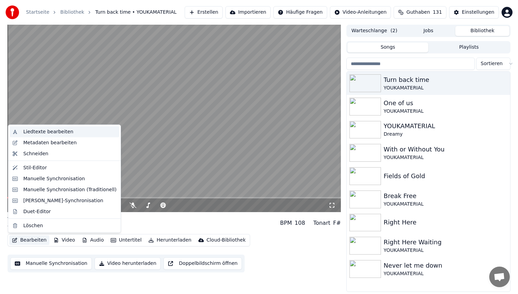
click at [44, 131] on div "Liedtexte bearbeiten" at bounding box center [48, 132] width 50 height 7
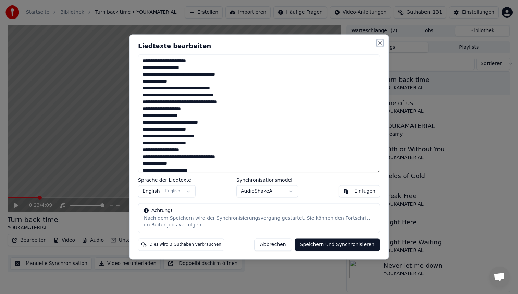
click at [379, 44] on button "Close" at bounding box center [379, 42] width 5 height 5
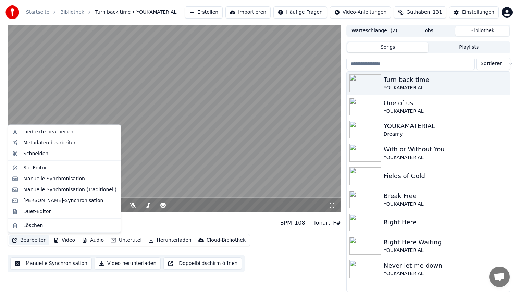
click at [32, 237] on button "Bearbeiten" at bounding box center [29, 240] width 40 height 10
click at [50, 172] on div "Stil-Editor" at bounding box center [65, 167] width 110 height 11
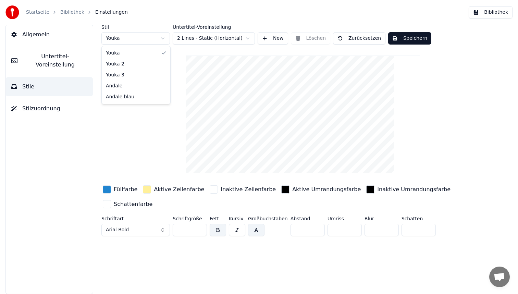
click at [149, 41] on html "Startseite Bibliothek Einstellungen Bibliothek Allgemein Untertitel-Voreinstell…" at bounding box center [259, 147] width 518 height 294
type input "**"
type input "*"
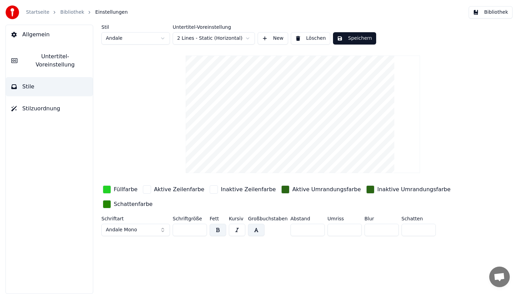
click at [186, 232] on input "**" at bounding box center [190, 230] width 34 height 12
type input "**"
drag, startPoint x: 305, startPoint y: 226, endPoint x: 253, endPoint y: 224, distance: 52.5
click at [253, 224] on div "Schriftart Andale Mono Schriftgröße ** Fett Kursiv Großbuchstaben Abstand * Umr…" at bounding box center [282, 227] width 363 height 23
type input "*"
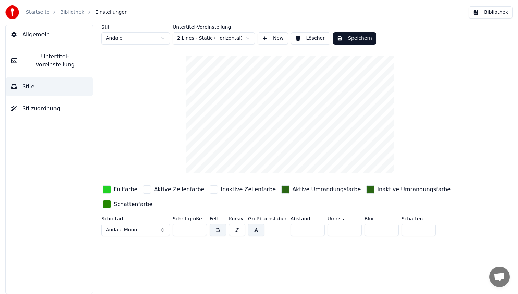
click at [356, 39] on button "Speichern" at bounding box center [354, 38] width 43 height 12
click at [488, 12] on button "Bibliothek" at bounding box center [491, 12] width 44 height 12
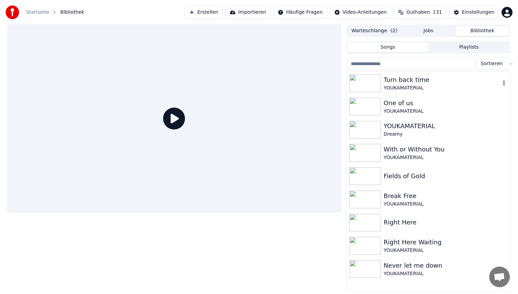
click at [426, 83] on div "Turn back time" at bounding box center [442, 80] width 117 height 10
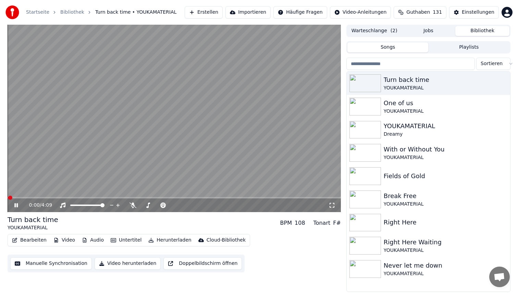
click at [43, 197] on span at bounding box center [175, 197] width 334 height 1
click at [35, 239] on button "Bearbeiten" at bounding box center [29, 240] width 40 height 10
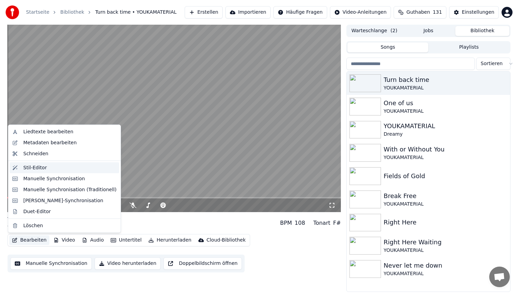
click at [48, 171] on div "Stil-Editor" at bounding box center [69, 167] width 93 height 7
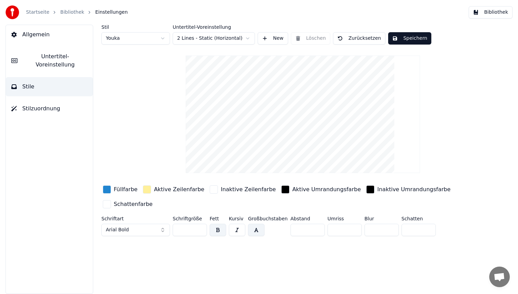
click at [138, 42] on html "Startseite Bibliothek Einstellungen Bibliothek Allgemein Untertitel-Voreinstell…" at bounding box center [259, 147] width 518 height 294
type input "**"
type input "*"
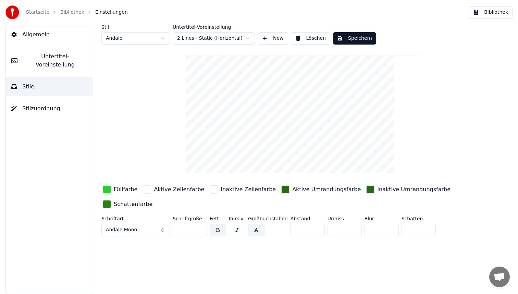
click at [189, 229] on input "**" at bounding box center [190, 230] width 34 height 12
type input "*"
type input "**"
click at [355, 37] on button "Speichern" at bounding box center [354, 38] width 43 height 12
click at [488, 14] on button "Bibliothek" at bounding box center [491, 12] width 44 height 12
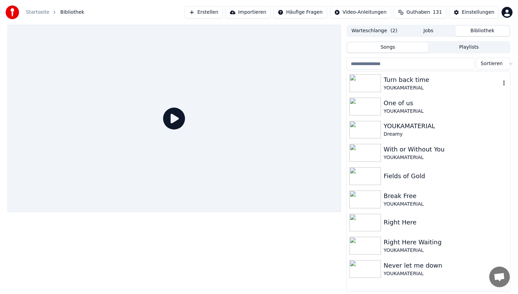
click at [435, 92] on div "Turn back time YOUKAMATERIAL" at bounding box center [428, 83] width 163 height 23
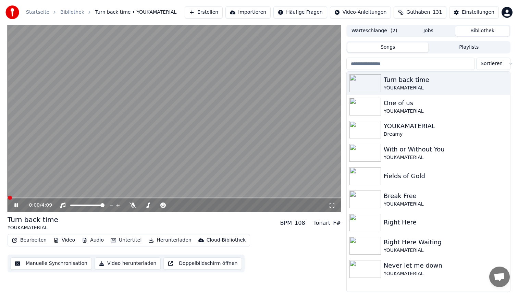
click at [62, 197] on span at bounding box center [175, 197] width 334 height 1
click at [118, 131] on video at bounding box center [175, 118] width 334 height 187
click at [34, 239] on button "Bearbeiten" at bounding box center [29, 240] width 40 height 10
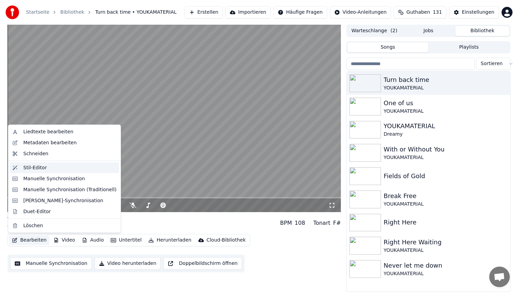
click at [51, 166] on div "Stil-Editor" at bounding box center [69, 167] width 93 height 7
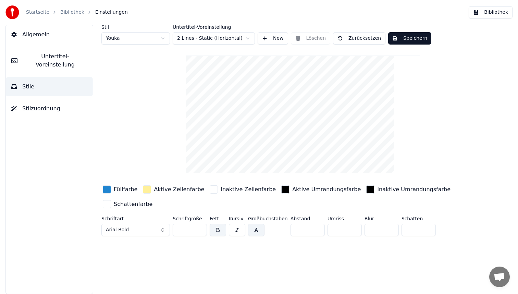
click at [140, 34] on html "Startseite Bibliothek Einstellungen Bibliothek Allgemein Untertitel-Voreinstell…" at bounding box center [259, 147] width 518 height 294
type input "**"
type input "*"
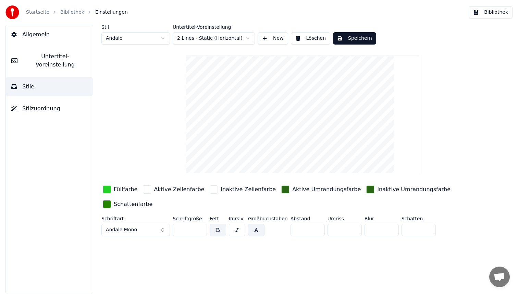
drag, startPoint x: 186, startPoint y: 230, endPoint x: 154, endPoint y: 228, distance: 32.6
click at [164, 229] on div "Schriftart Andale Mono Schriftgröße ** Fett Kursiv Großbuchstaben Abstand * Umr…" at bounding box center [282, 227] width 363 height 23
type input "**"
drag, startPoint x: 298, startPoint y: 228, endPoint x: 264, endPoint y: 228, distance: 33.9
click at [271, 228] on div "Schriftart Andale Mono Schriftgröße ** Fett Kursiv Großbuchstaben Abstand * Umr…" at bounding box center [282, 227] width 363 height 23
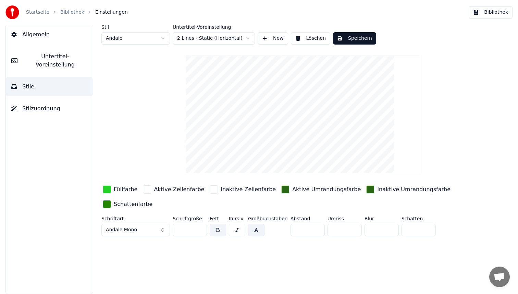
type input "*"
click at [361, 44] on button "Speichern" at bounding box center [354, 38] width 43 height 12
click at [488, 15] on button "Bibliothek" at bounding box center [491, 12] width 44 height 12
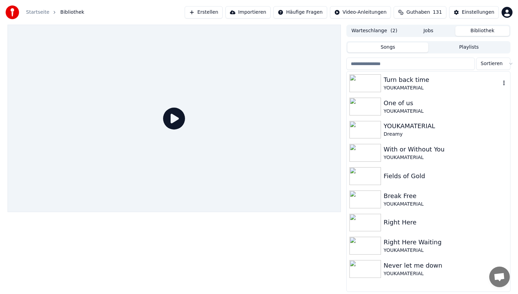
click at [420, 81] on div "Turn back time" at bounding box center [442, 80] width 117 height 10
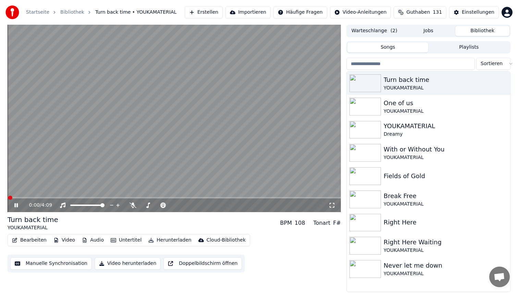
click at [51, 197] on span at bounding box center [175, 197] width 334 height 1
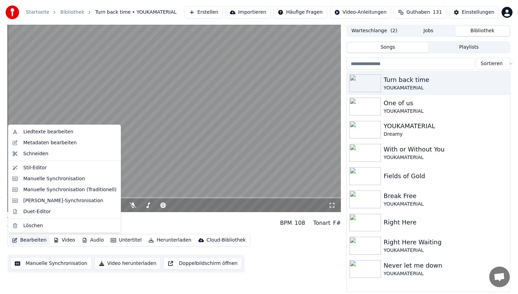
click at [37, 240] on button "Bearbeiten" at bounding box center [29, 240] width 40 height 10
click at [46, 167] on div "Stil-Editor" at bounding box center [69, 167] width 93 height 7
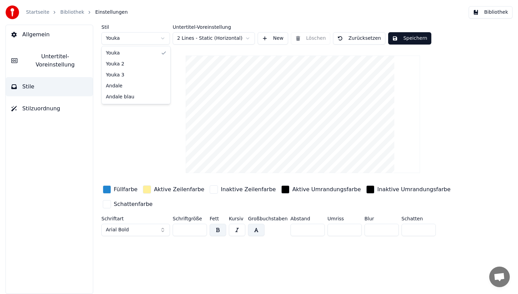
click at [149, 36] on html "Startseite Bibliothek Einstellungen Bibliothek Allgemein Untertitel-Voreinstell…" at bounding box center [259, 147] width 518 height 294
type input "**"
type input "*"
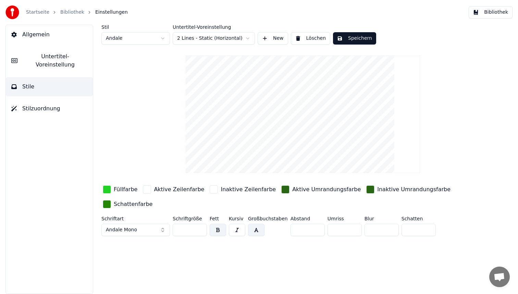
click at [189, 228] on input "**" at bounding box center [190, 230] width 34 height 12
type input "**"
click at [364, 41] on button "Speichern" at bounding box center [354, 38] width 43 height 12
click at [491, 13] on button "Bibliothek" at bounding box center [491, 12] width 44 height 12
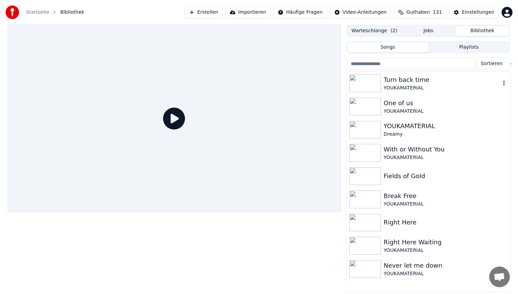
click at [415, 89] on div "YOUKAMATERIAL" at bounding box center [442, 88] width 117 height 7
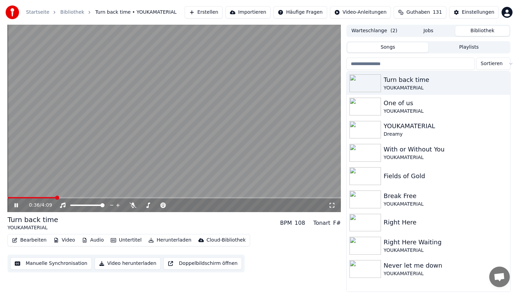
click at [55, 197] on span at bounding box center [175, 197] width 334 height 1
click at [163, 107] on video at bounding box center [175, 118] width 334 height 187
click at [33, 239] on button "Bearbeiten" at bounding box center [29, 240] width 40 height 10
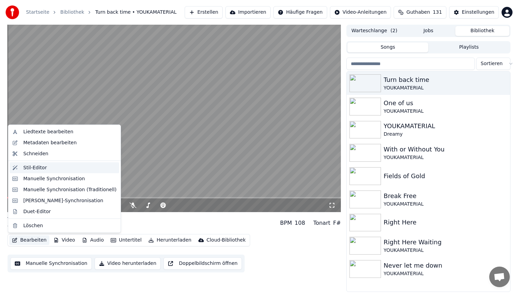
click at [46, 165] on div "Stil-Editor" at bounding box center [69, 167] width 93 height 7
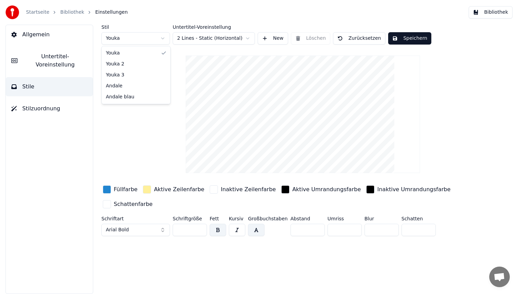
click at [145, 35] on html "Startseite Bibliothek Einstellungen Bibliothek Allgemein Untertitel-Voreinstell…" at bounding box center [259, 147] width 518 height 294
type input "**"
type input "*"
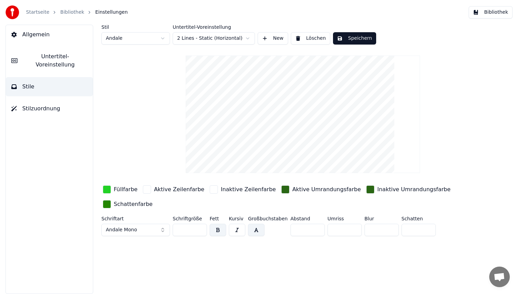
click at [237, 230] on button "button" at bounding box center [237, 230] width 16 height 12
click at [350, 41] on button "Speichern" at bounding box center [354, 38] width 43 height 12
click at [493, 7] on button "Bibliothek" at bounding box center [491, 12] width 44 height 12
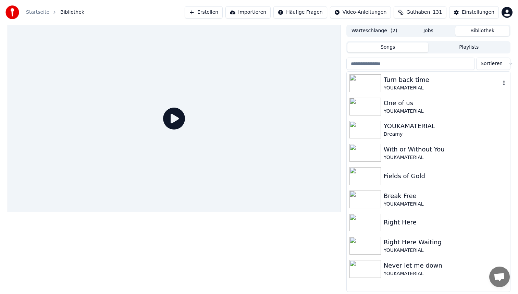
click at [442, 76] on div "Turn back time" at bounding box center [442, 80] width 117 height 10
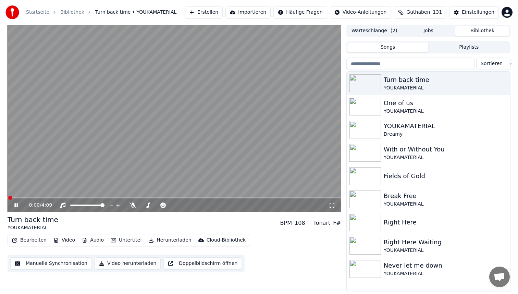
click at [44, 197] on span at bounding box center [175, 197] width 334 height 1
click at [206, 148] on video at bounding box center [175, 118] width 334 height 187
click at [37, 241] on button "Bearbeiten" at bounding box center [29, 240] width 40 height 10
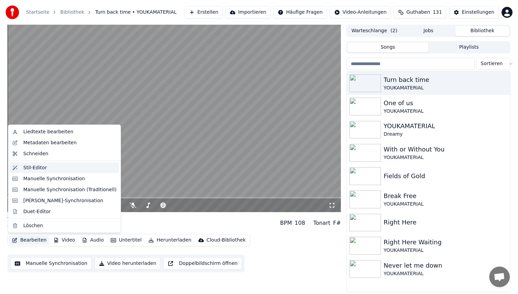
click at [47, 170] on div "Stil-Editor" at bounding box center [69, 167] width 93 height 7
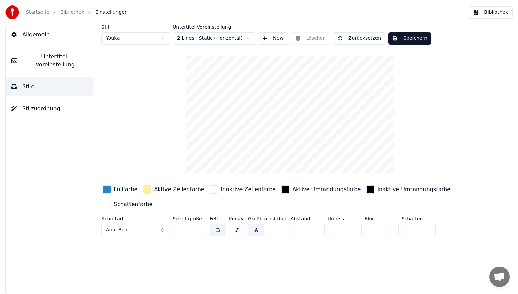
click at [126, 44] on html "Startseite Bibliothek Einstellungen Bibliothek Allgemein Untertitel-Voreinstell…" at bounding box center [259, 147] width 518 height 294
type input "**"
type input "*"
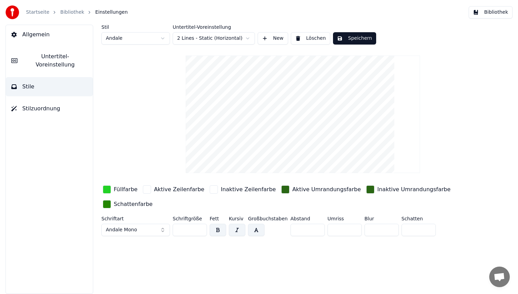
click at [255, 229] on button "button" at bounding box center [256, 230] width 16 height 12
click at [238, 229] on button "button" at bounding box center [237, 230] width 16 height 12
click at [358, 37] on button "Speichern" at bounding box center [354, 38] width 43 height 12
click at [480, 11] on button "Bibliothek" at bounding box center [491, 12] width 44 height 12
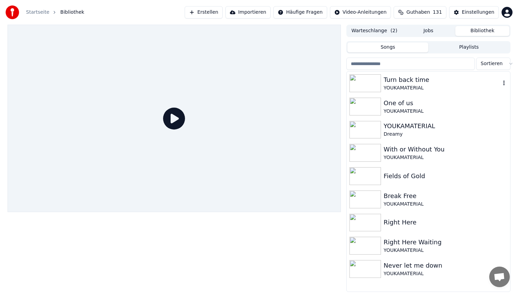
click at [408, 84] on div "Turn back time" at bounding box center [442, 80] width 117 height 10
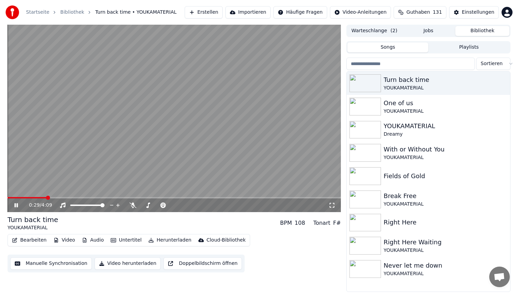
click at [46, 198] on span at bounding box center [175, 197] width 334 height 1
click at [151, 124] on video at bounding box center [175, 118] width 334 height 187
click at [158, 117] on video at bounding box center [175, 118] width 334 height 187
click at [33, 241] on button "Bearbeiten" at bounding box center [29, 240] width 40 height 10
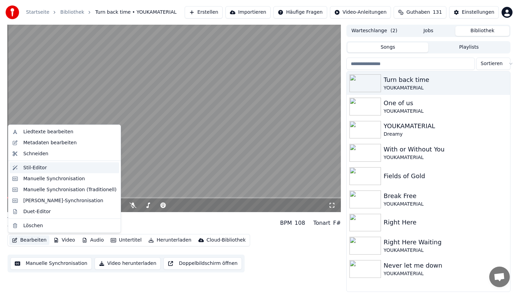
click at [42, 171] on div "Stil-Editor" at bounding box center [35, 167] width 24 height 7
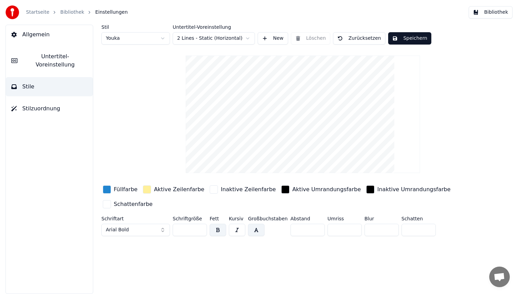
click at [135, 40] on html "Startseite Bibliothek Einstellungen Bibliothek Allgemein Untertitel-Voreinstell…" at bounding box center [259, 147] width 518 height 294
type input "**"
type input "*"
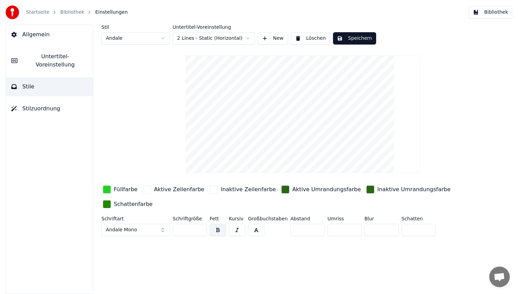
click at [256, 230] on button "button" at bounding box center [256, 230] width 16 height 12
click at [362, 38] on button "Speichern" at bounding box center [354, 38] width 43 height 12
click at [492, 10] on button "Bibliothek" at bounding box center [491, 12] width 44 height 12
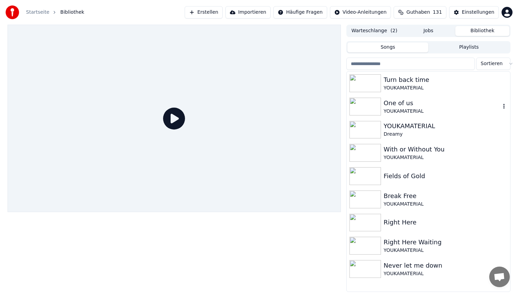
click at [422, 88] on div "YOUKAMATERIAL" at bounding box center [446, 88] width 124 height 7
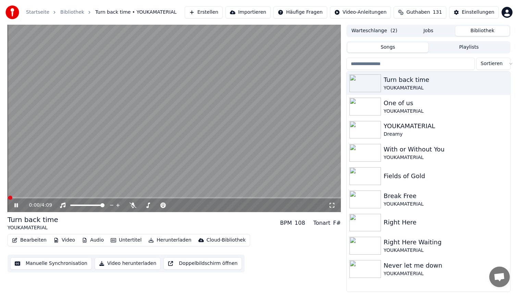
click at [52, 197] on video at bounding box center [175, 118] width 334 height 187
click at [52, 197] on span at bounding box center [175, 197] width 334 height 1
click at [152, 123] on video at bounding box center [175, 118] width 334 height 187
click at [118, 265] on button "Video herunterladen" at bounding box center [128, 263] width 66 height 12
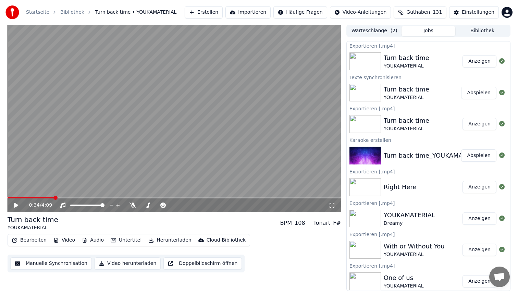
click at [470, 64] on button "Anzeigen" at bounding box center [480, 61] width 34 height 12
click at [210, 13] on button "Erstellen" at bounding box center [204, 12] width 38 height 12
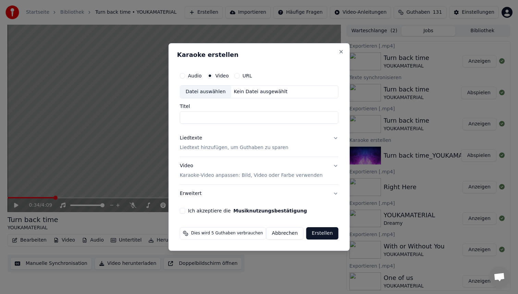
click at [219, 94] on div "Datei auswählen" at bounding box center [205, 92] width 51 height 12
type input "**********"
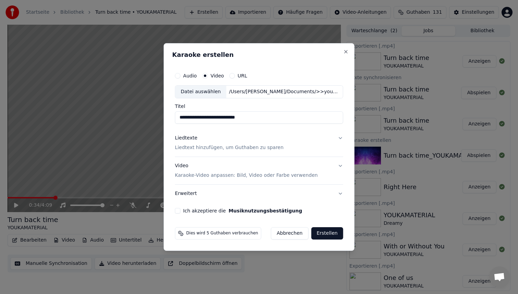
click at [181, 75] on button "Audio" at bounding box center [177, 75] width 5 height 5
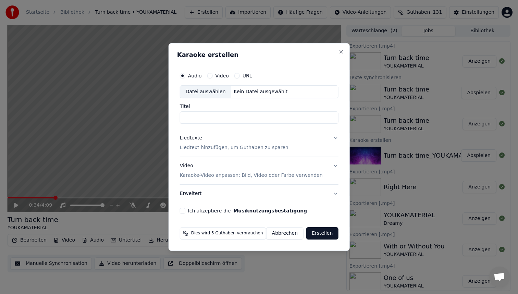
click at [212, 76] on button "Video" at bounding box center [209, 75] width 5 height 5
click at [214, 89] on div "Datei auswählen" at bounding box center [205, 92] width 51 height 12
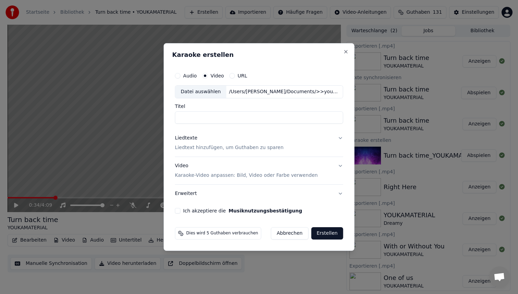
type input "**********"
click at [237, 177] on p "Karaoke-Video anpassen: Bild, Video oder Farbe verwenden" at bounding box center [246, 175] width 143 height 7
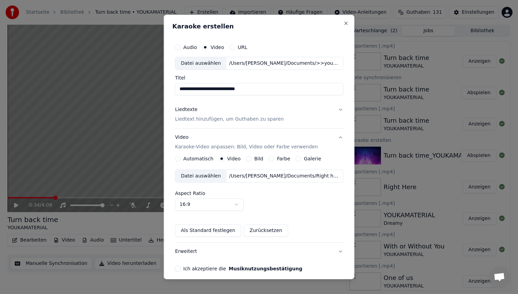
click at [240, 146] on p "Karaoke-Video anpassen: Bild, Video oder Farbe verwenden" at bounding box center [246, 147] width 143 height 7
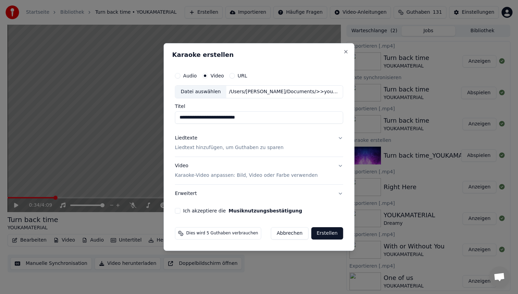
click at [232, 174] on p "Karaoke-Video anpassen: Bild, Video oder Farbe verwenden" at bounding box center [246, 175] width 143 height 7
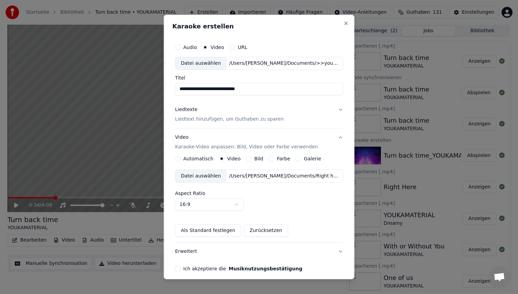
click at [237, 177] on div "/Users/[PERSON_NAME]/Documents/Right here_YOUKAMATERIAL.mp4" at bounding box center [284, 176] width 117 height 7
click at [180, 268] on button "Ich akzeptiere die Musiknutzungsbestätigung" at bounding box center [177, 268] width 5 height 5
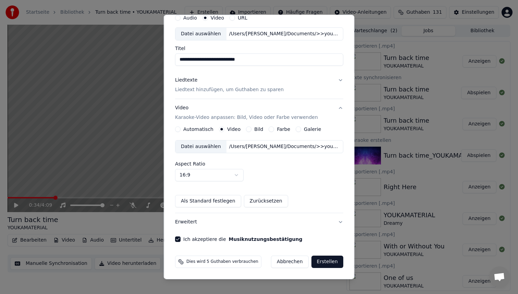
click at [324, 258] on button "Erstellen" at bounding box center [327, 262] width 32 height 12
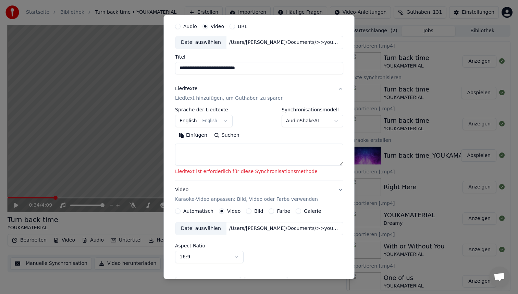
scroll to position [16, 0]
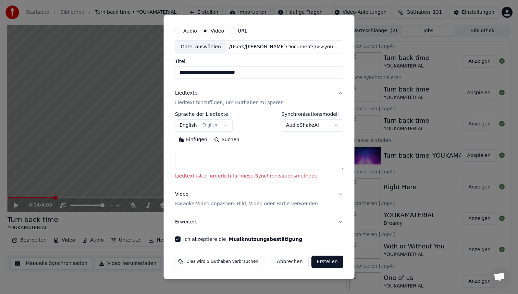
click at [255, 161] on textarea at bounding box center [259, 159] width 168 height 22
paste textarea "*******"
type textarea "*******"
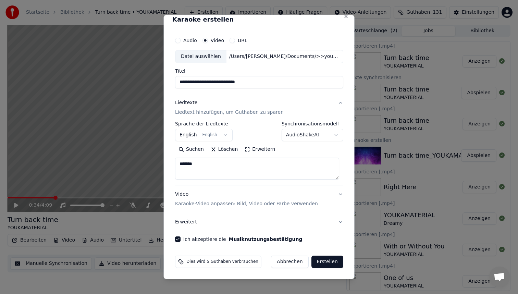
drag, startPoint x: 237, startPoint y: 165, endPoint x: 80, endPoint y: 157, distance: 157.2
click at [80, 157] on body "Startseite Bibliothek Turn back time • YOUKAMATERIAL Erstellen Importieren Häuf…" at bounding box center [259, 147] width 518 height 294
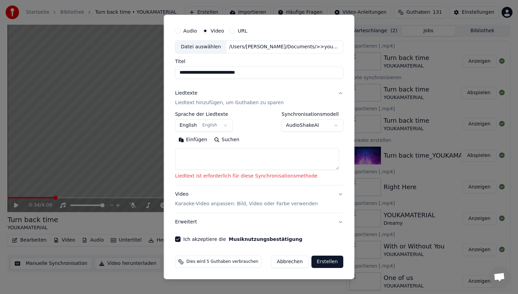
click at [316, 128] on button "AudioShakeAI" at bounding box center [312, 125] width 62 height 12
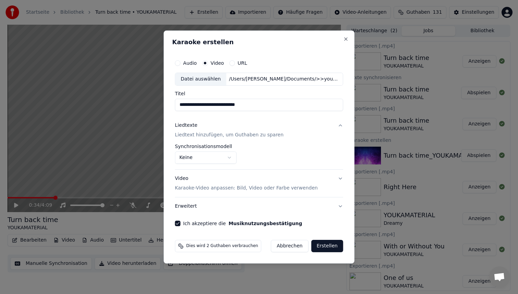
scroll to position [0, 0]
click at [326, 247] on button "Erstellen" at bounding box center [327, 246] width 32 height 12
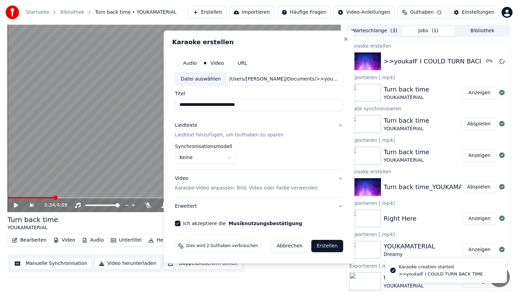
select select "**********"
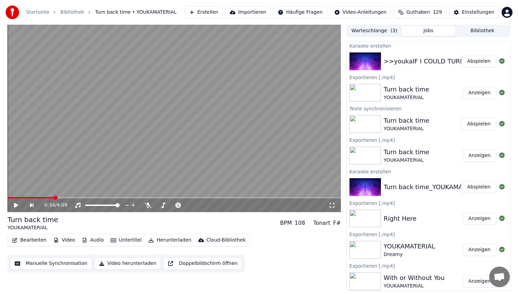
click at [484, 63] on button "Abspielen" at bounding box center [478, 61] width 35 height 12
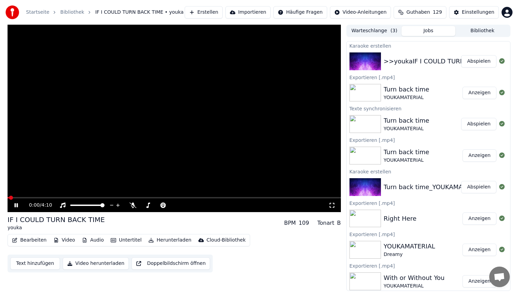
click at [82, 197] on span at bounding box center [175, 197] width 334 height 1
click at [195, 198] on span at bounding box center [175, 197] width 334 height 1
click at [231, 197] on span at bounding box center [175, 197] width 334 height 1
click at [253, 197] on span at bounding box center [175, 197] width 334 height 1
click at [228, 129] on video at bounding box center [175, 118] width 334 height 187
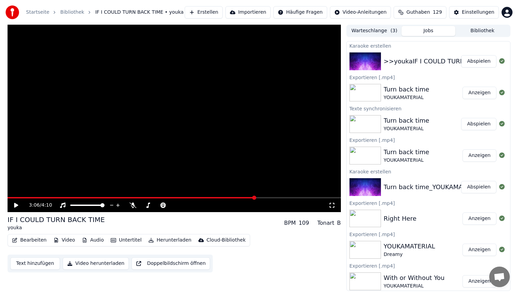
click at [163, 240] on button "Herunterladen" at bounding box center [170, 240] width 48 height 10
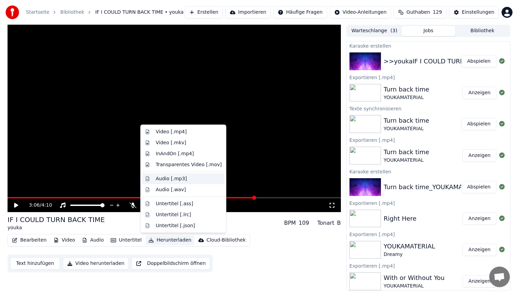
click at [177, 180] on div "Audio [.mp3]" at bounding box center [171, 178] width 31 height 7
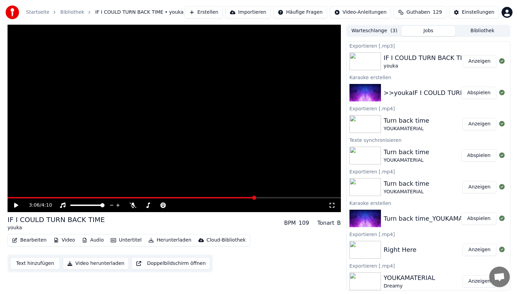
click at [484, 62] on button "Anzeigen" at bounding box center [480, 61] width 34 height 12
click at [218, 15] on button "Erstellen" at bounding box center [204, 12] width 38 height 12
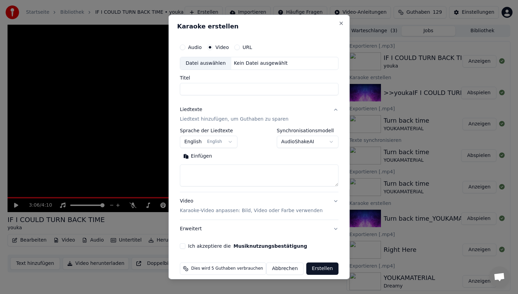
click at [207, 66] on div "Datei auswählen" at bounding box center [205, 63] width 51 height 12
type input "**********"
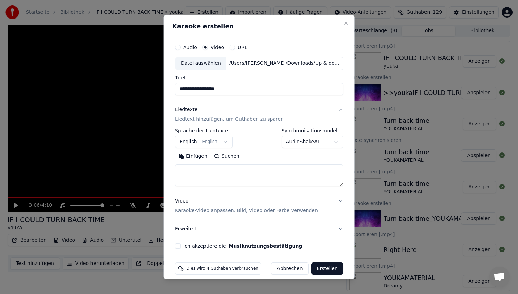
scroll to position [7, 0]
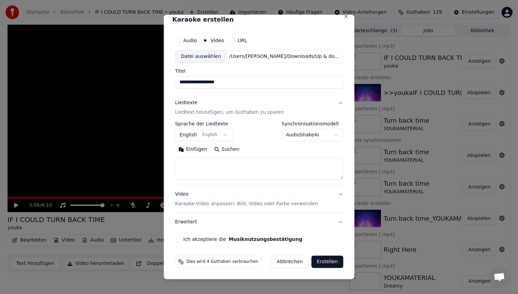
click at [228, 194] on div "Video Karaoke-Video anpassen: Bild, Video oder Farbe verwenden" at bounding box center [246, 199] width 143 height 16
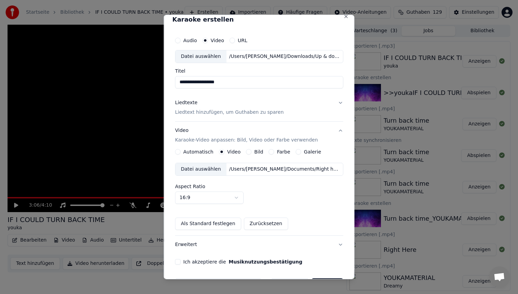
click at [216, 170] on div "Datei auswählen" at bounding box center [200, 169] width 51 height 12
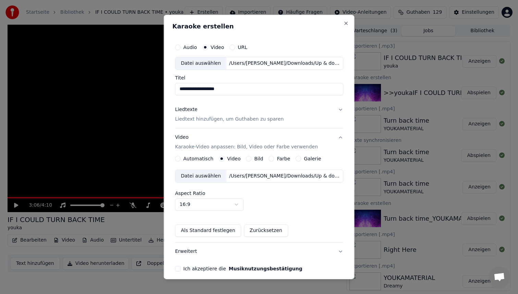
click at [255, 117] on p "Liedtext hinzufügen, um Guthaben zu sparen" at bounding box center [229, 119] width 109 height 7
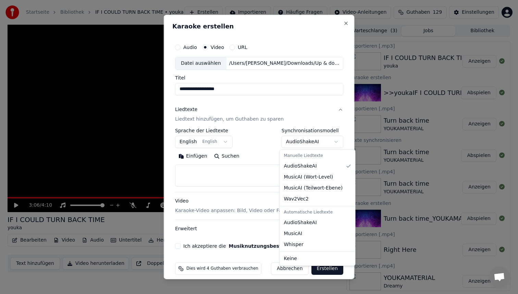
click at [288, 141] on body "Startseite Bibliothek IF I COULD TURN BACK TIME • youka Erstellen Importieren H…" at bounding box center [259, 147] width 518 height 294
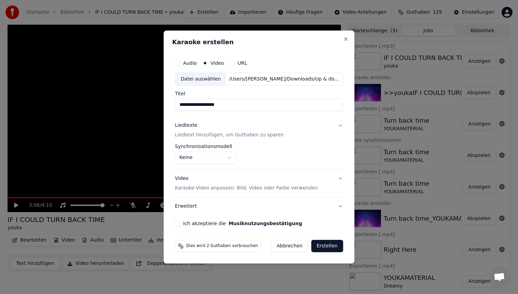
click at [206, 225] on label "Ich akzeptiere die Musiknutzungsbestätigung" at bounding box center [242, 223] width 119 height 5
click at [181, 225] on button "Ich akzeptiere die Musiknutzungsbestätigung" at bounding box center [177, 223] width 5 height 5
click at [331, 244] on button "Erstellen" at bounding box center [327, 246] width 32 height 12
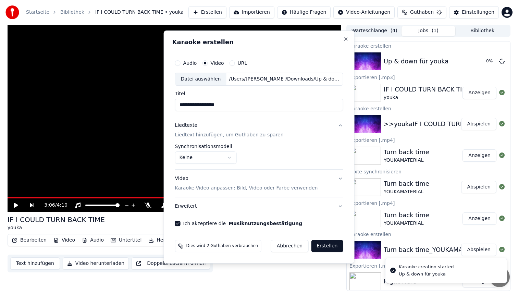
select select "**********"
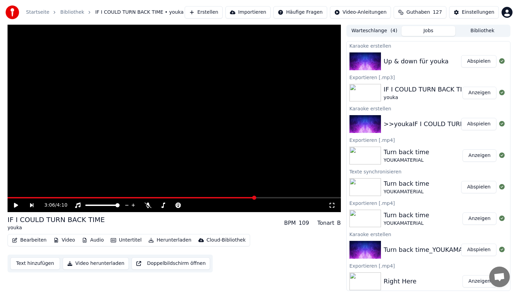
click at [483, 62] on button "Abspielen" at bounding box center [478, 61] width 35 height 12
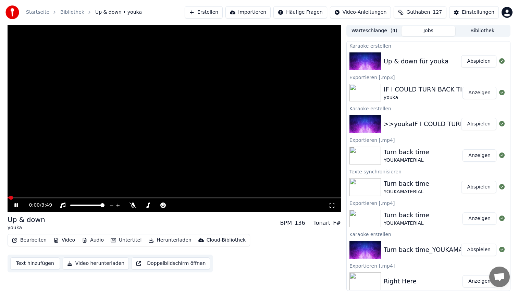
click at [239, 198] on span at bounding box center [175, 197] width 334 height 1
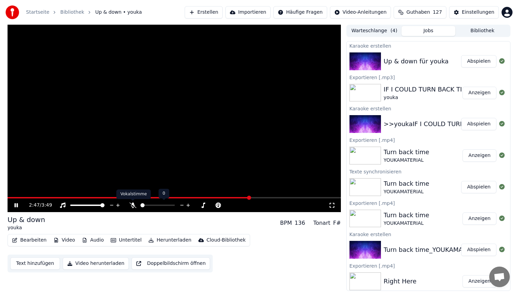
click at [132, 205] on icon at bounding box center [133, 205] width 7 height 5
click at [132, 205] on icon at bounding box center [133, 205] width 4 height 5
click at [156, 205] on span at bounding box center [158, 205] width 34 height 1
click at [159, 205] on span at bounding box center [157, 205] width 4 height 4
click at [135, 205] on icon at bounding box center [133, 205] width 7 height 5
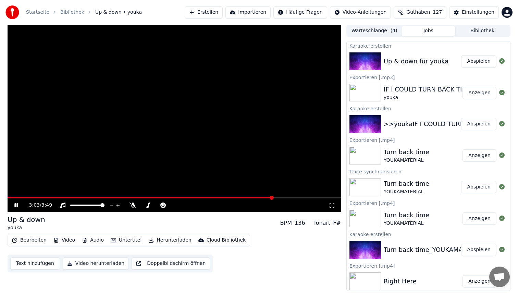
click at [261, 197] on span at bounding box center [141, 197] width 266 height 1
click at [214, 121] on video at bounding box center [175, 118] width 334 height 187
click at [157, 240] on button "Herunterladen" at bounding box center [170, 240] width 48 height 10
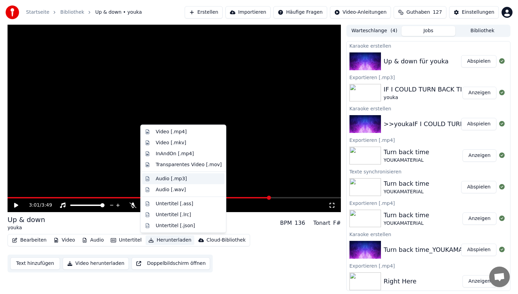
click at [173, 179] on div "Audio [.mp3]" at bounding box center [171, 178] width 31 height 7
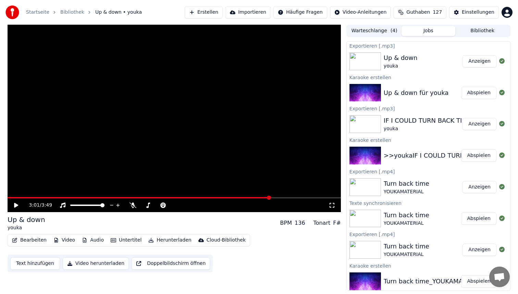
click at [218, 12] on button "Erstellen" at bounding box center [204, 12] width 38 height 12
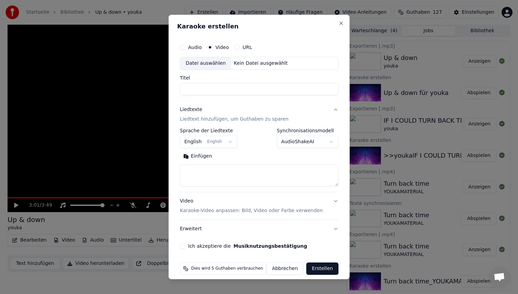
click at [209, 65] on div "Datei auswählen" at bounding box center [205, 63] width 51 height 12
type input "**********"
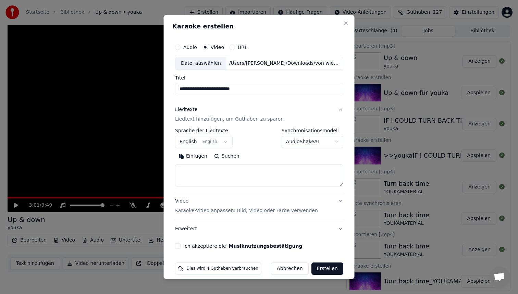
click at [206, 209] on p "Karaoke-Video anpassen: Bild, Video oder Farbe verwenden" at bounding box center [246, 210] width 143 height 7
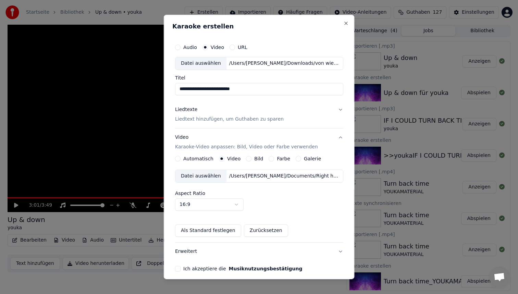
click at [256, 174] on div "/Users/[PERSON_NAME]/Documents/Right here_YOUKAMATERIAL.mp4" at bounding box center [284, 176] width 117 height 7
click at [178, 270] on button "Ich akzeptiere die Musiknutzungsbestätigung" at bounding box center [177, 268] width 5 height 5
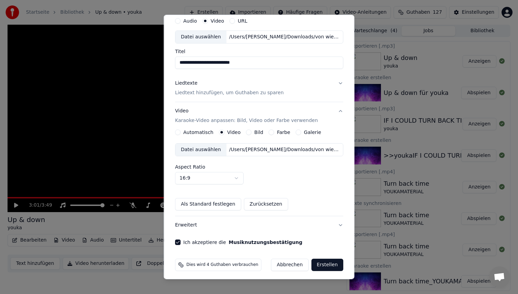
scroll to position [29, 0]
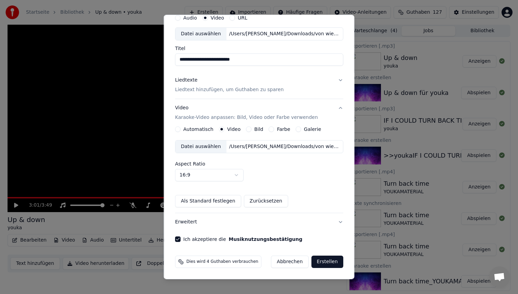
click at [297, 82] on button "Liedtexte Liedtext hinzufügen, um Guthaben zu sparen" at bounding box center [259, 84] width 168 height 27
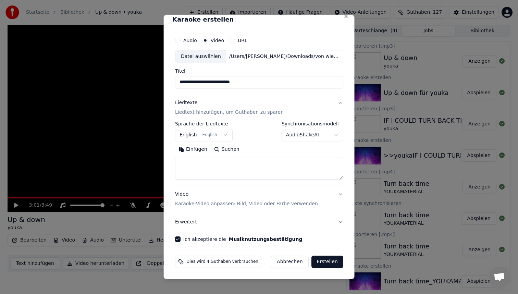
scroll to position [7, 0]
click at [303, 136] on body "Startseite Bibliothek Up & down • youka Erstellen Importieren Häufige Fragen Vi…" at bounding box center [259, 147] width 518 height 294
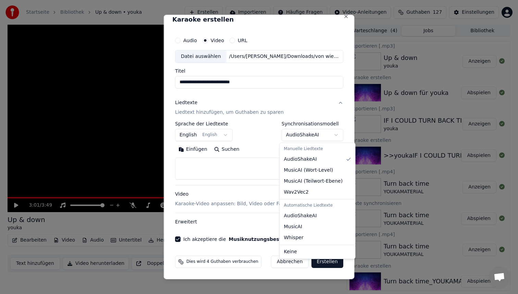
scroll to position [0, 0]
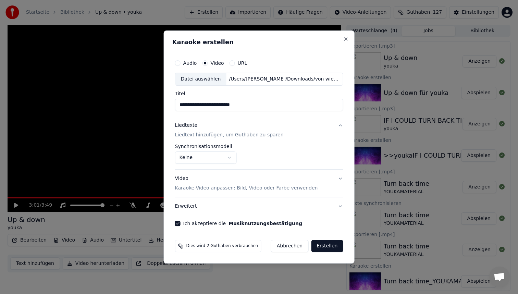
click at [326, 246] on button "Erstellen" at bounding box center [327, 246] width 32 height 12
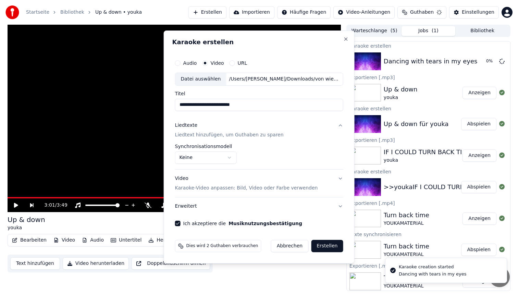
select select "**********"
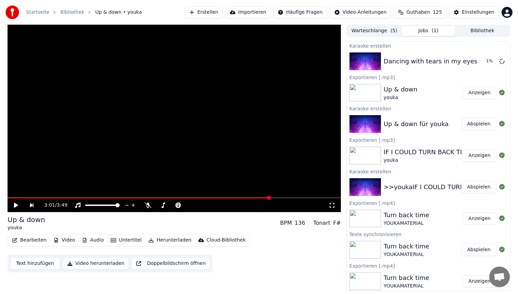
drag, startPoint x: 326, startPoint y: 246, endPoint x: 254, endPoint y: 228, distance: 74.4
